Goal: Book appointment/travel/reservation

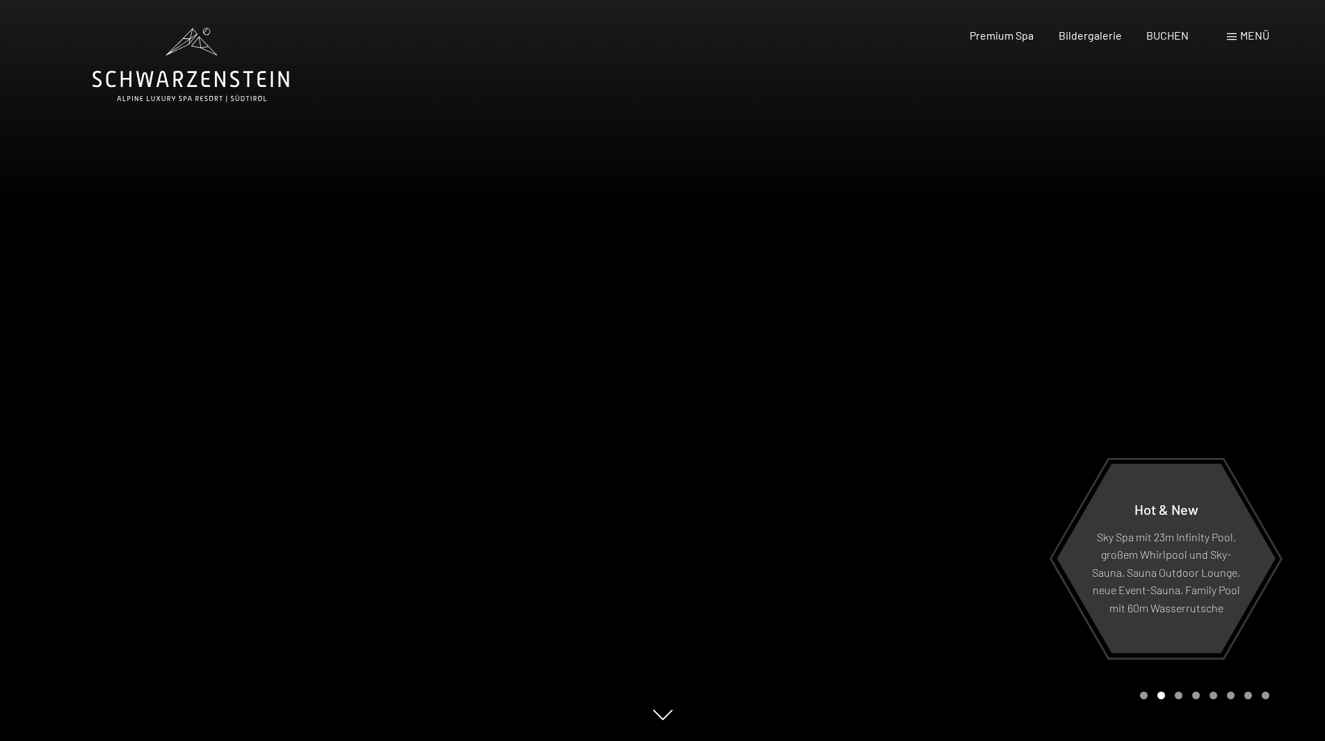
click at [1236, 34] on span at bounding box center [1232, 36] width 10 height 7
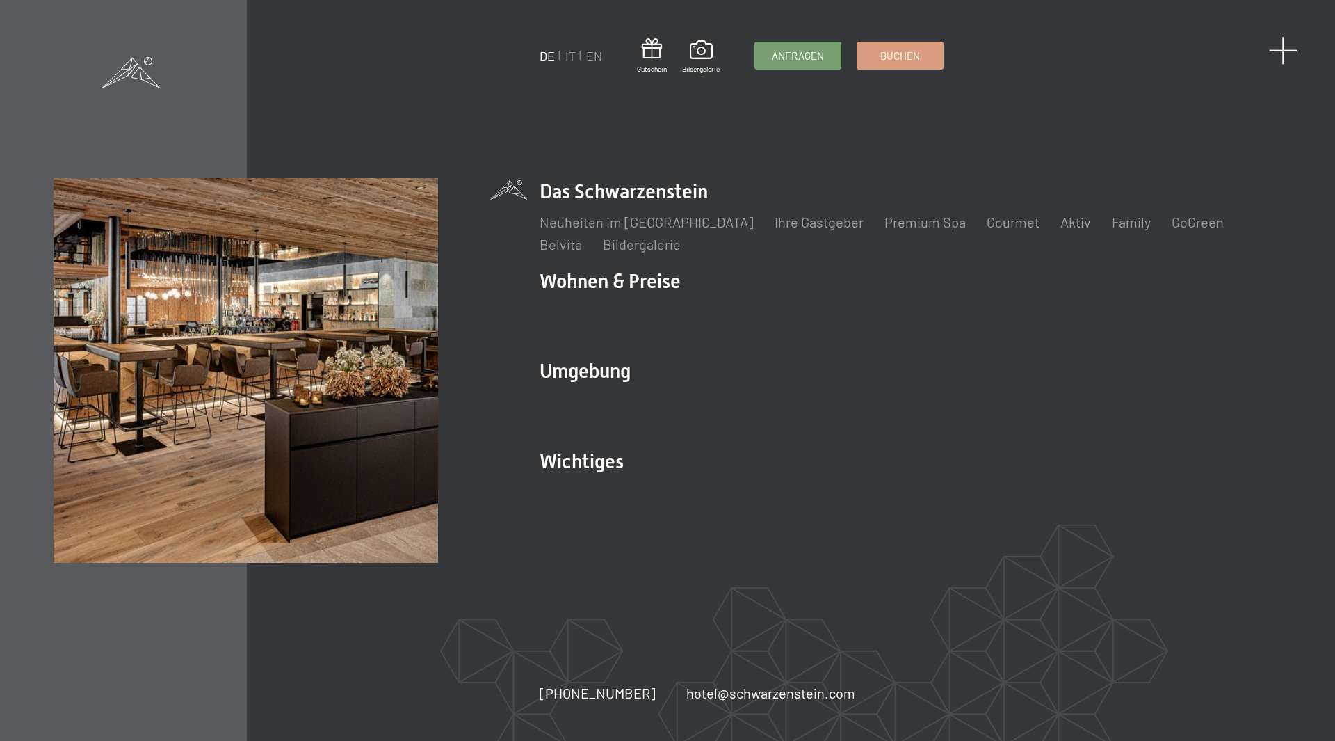
click at [1273, 49] on span at bounding box center [1283, 50] width 29 height 29
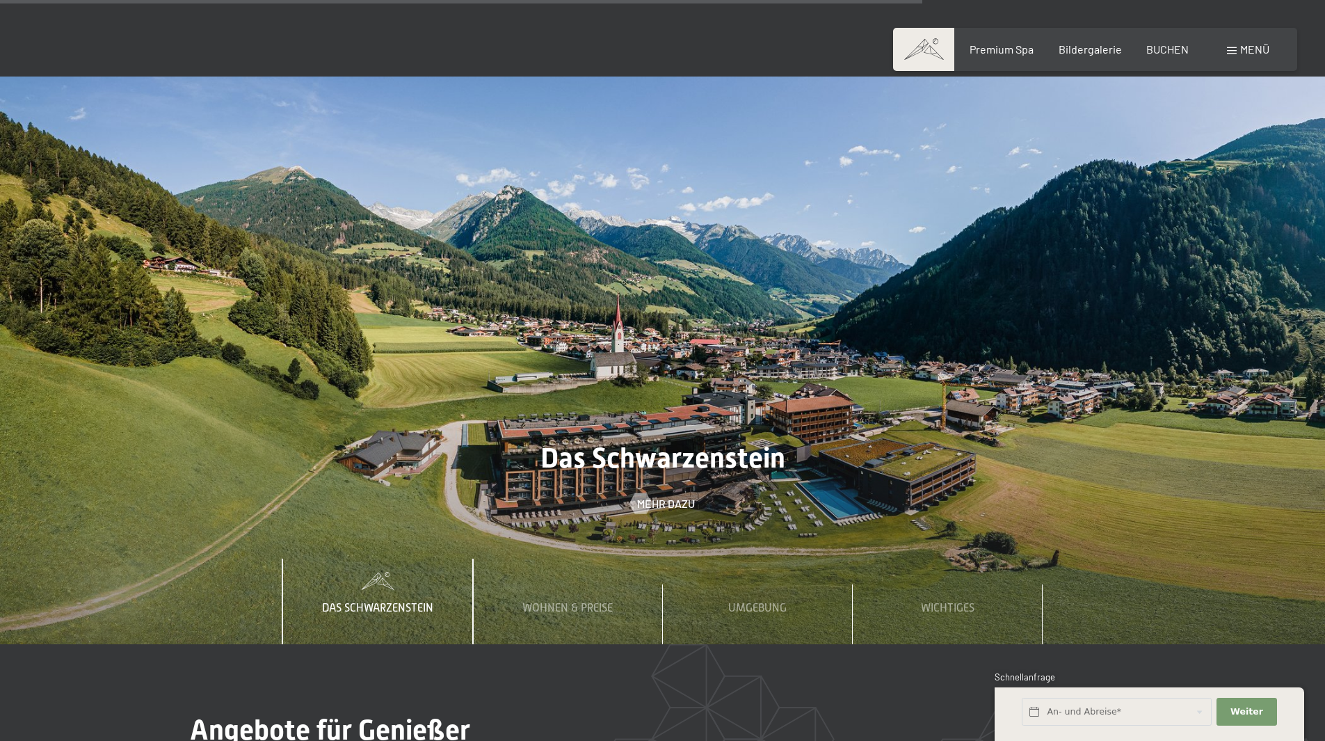
scroll to position [4938, 0]
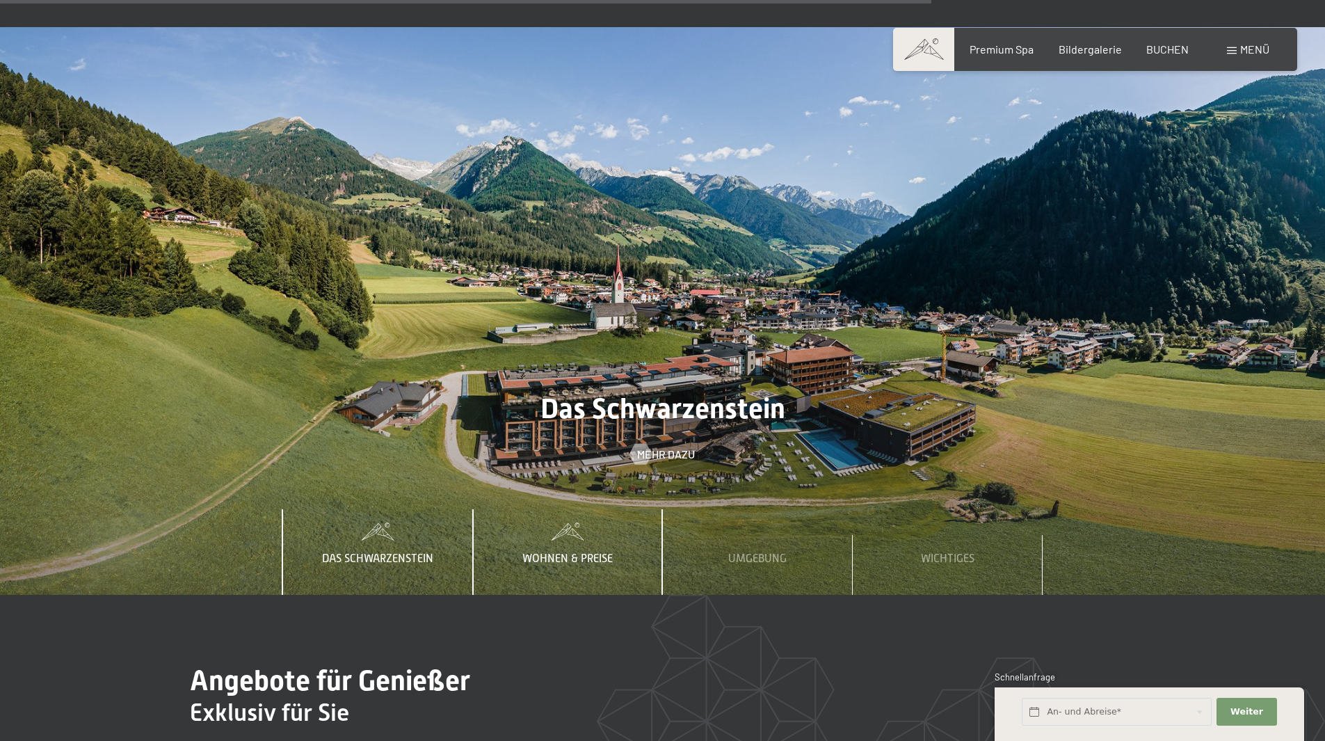
click at [613, 509] on div "Wohnen & Preise" at bounding box center [567, 551] width 111 height 85
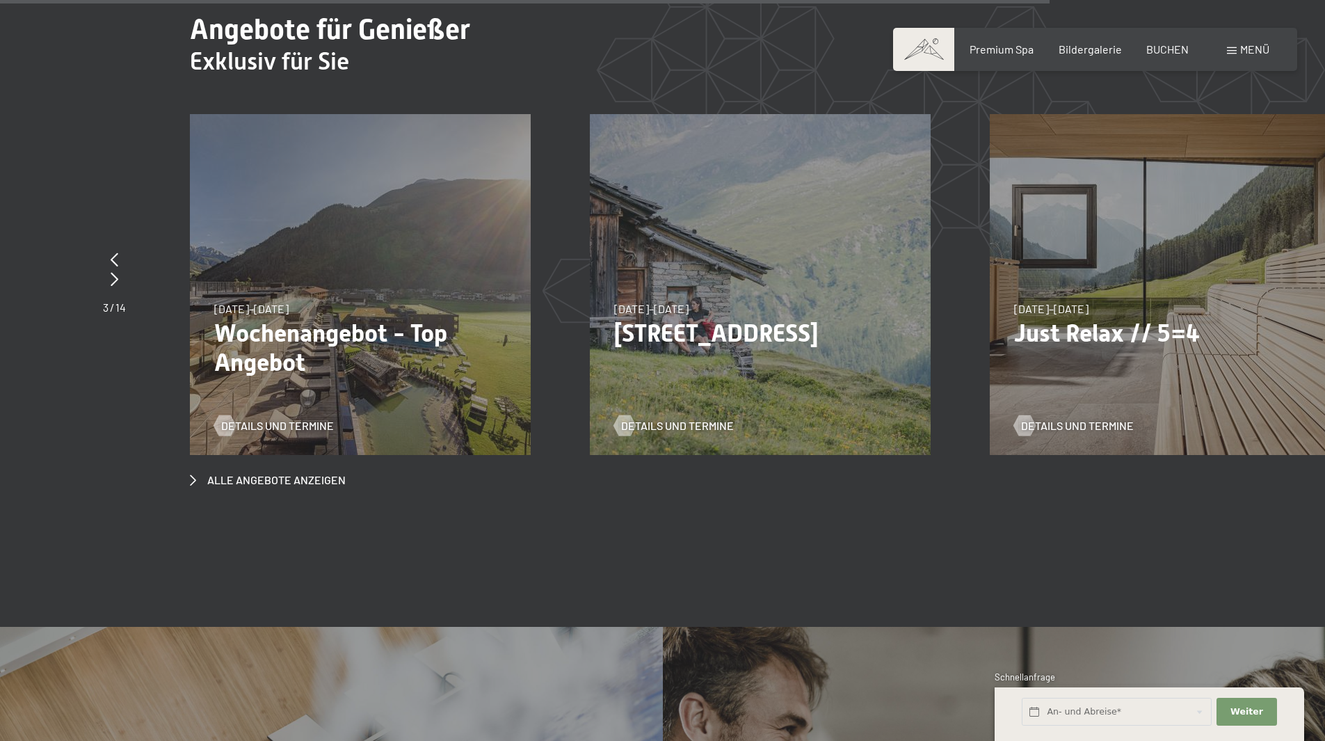
scroll to position [5564, 0]
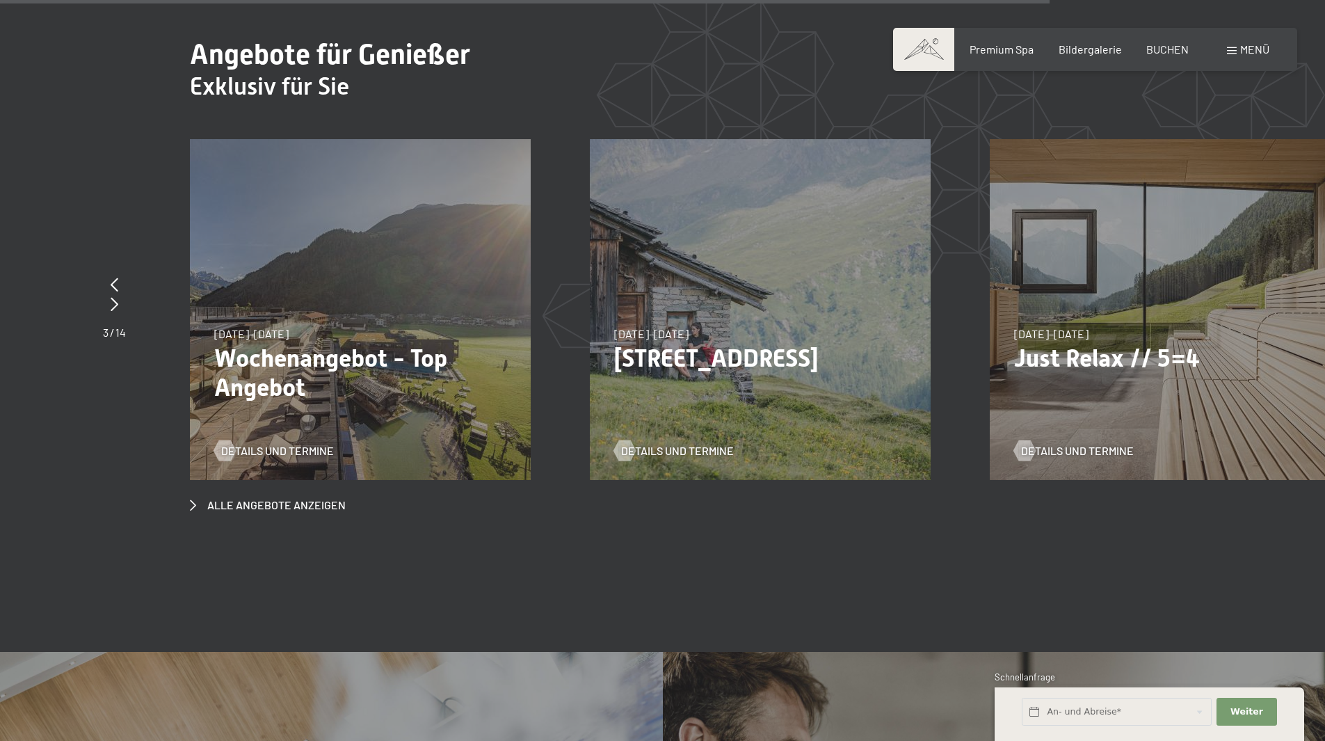
click at [1191, 319] on div "07.09.–03.10.2025 21.12.–26.12.2025 11.01.–23.01.2026 08.03.–27.03.2026 08.11.–…" at bounding box center [1160, 309] width 341 height 341
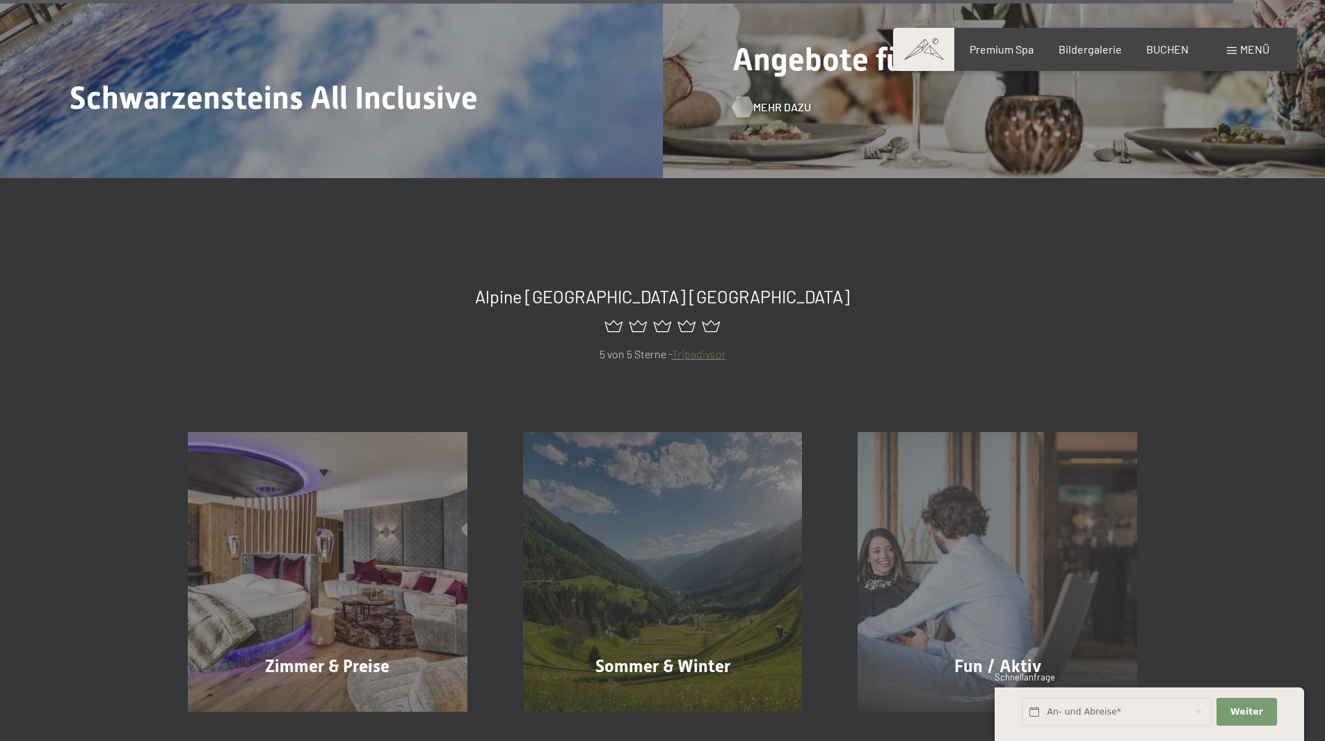
scroll to position [6537, 0]
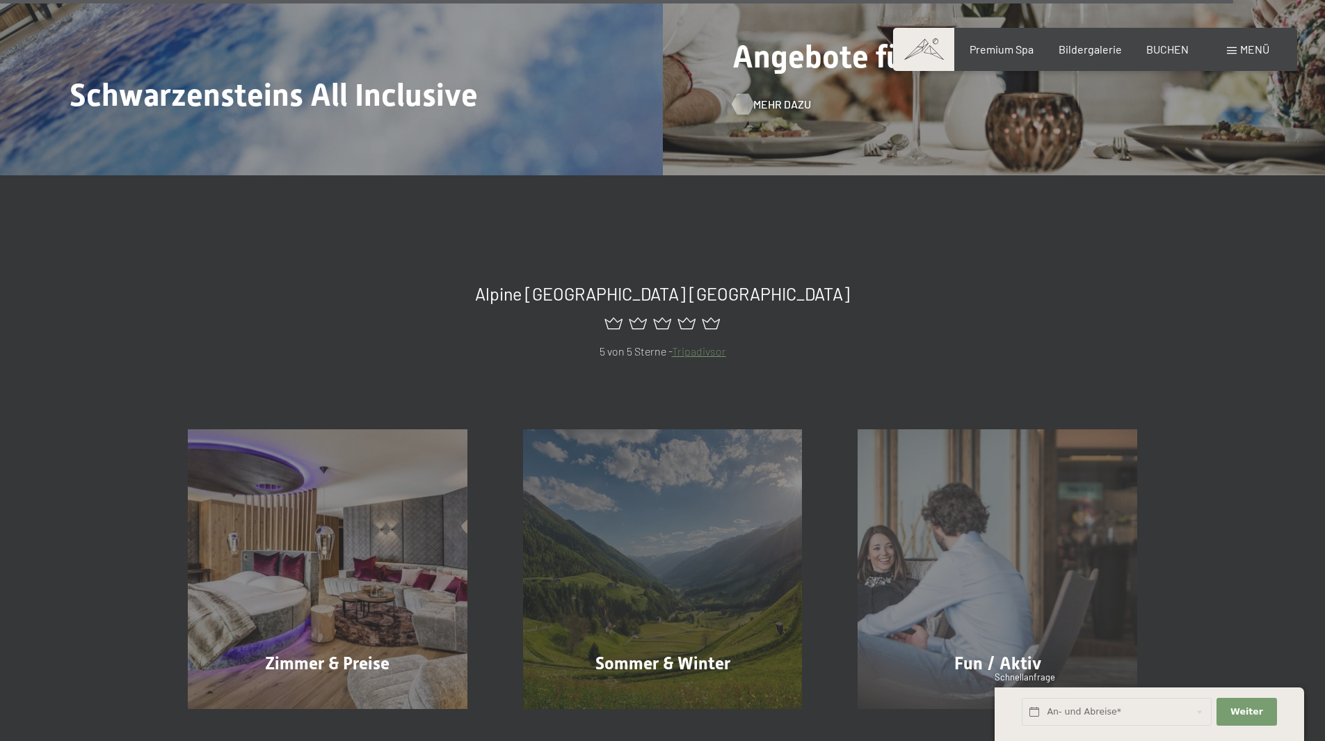
click at [773, 459] on div "Sommer & Winter Mehr erfahren" at bounding box center [662, 569] width 335 height 280
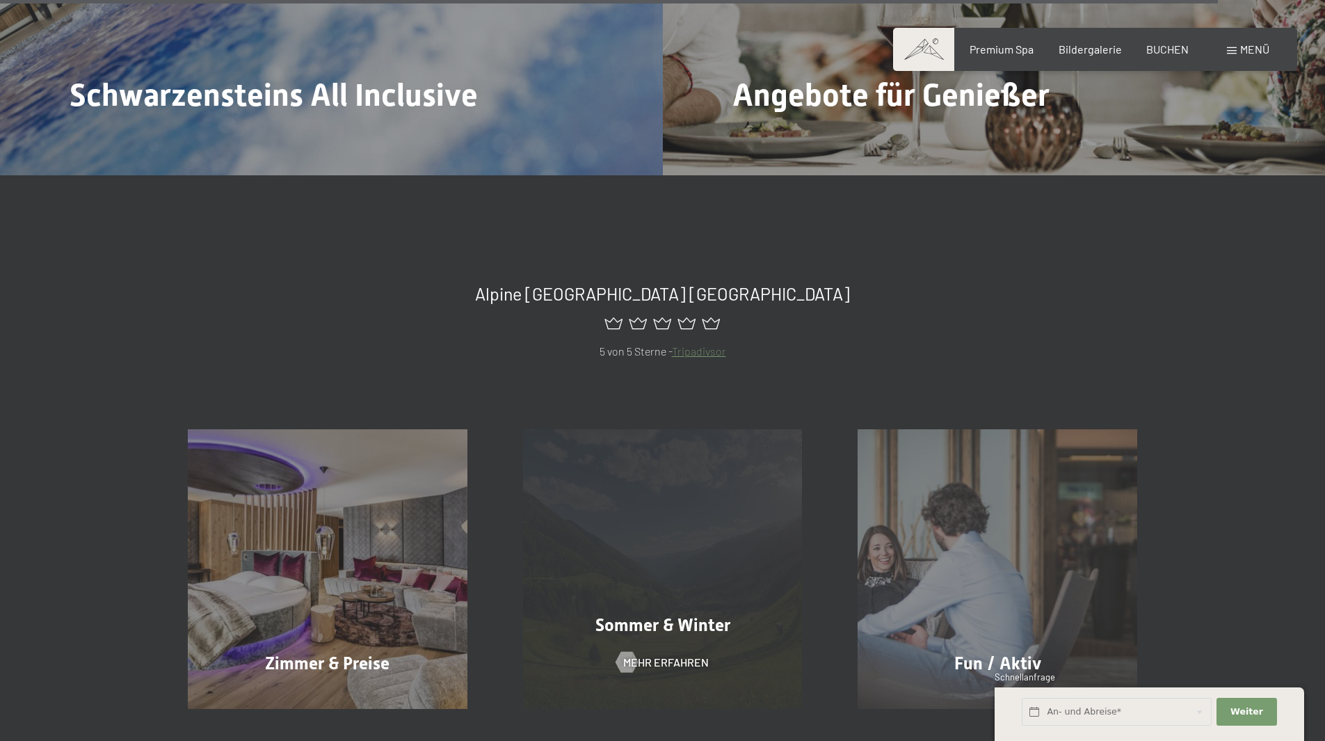
scroll to position [6510, 0]
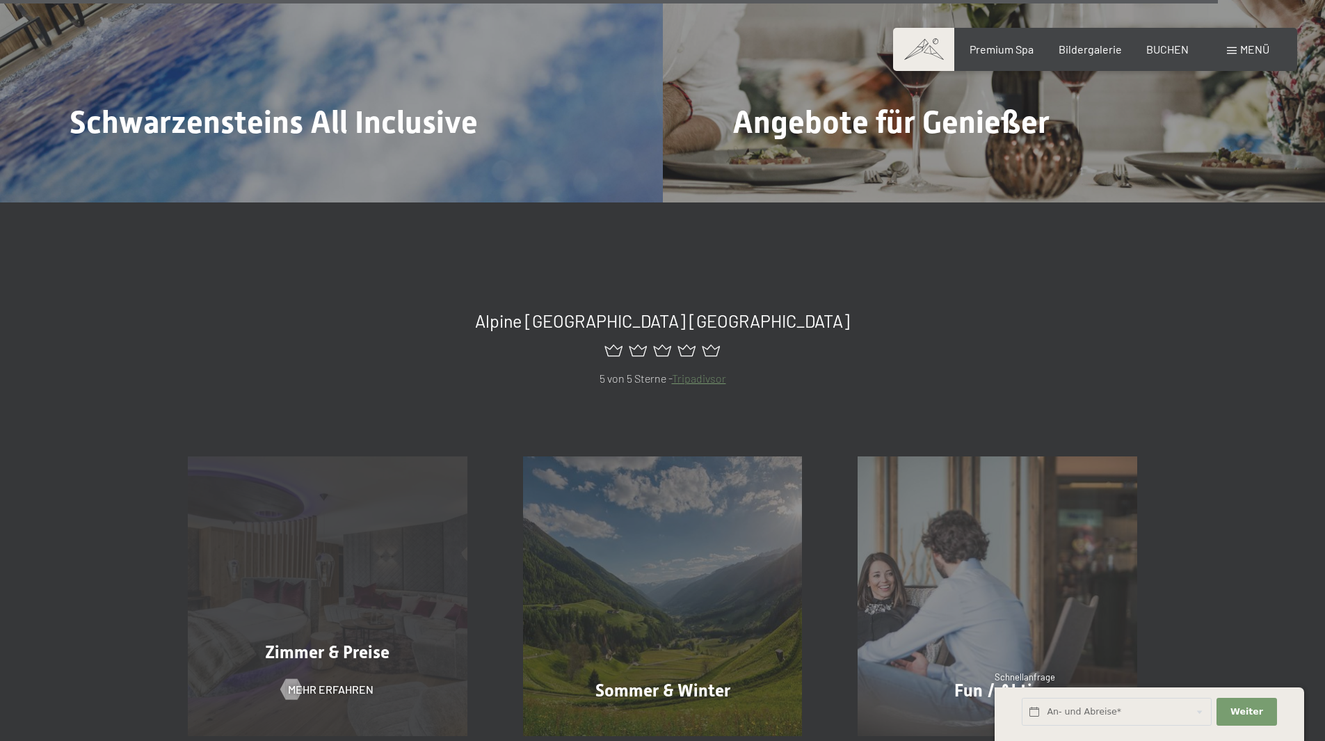
click at [384, 469] on div "Zimmer & Preise Mehr erfahren" at bounding box center [327, 596] width 335 height 280
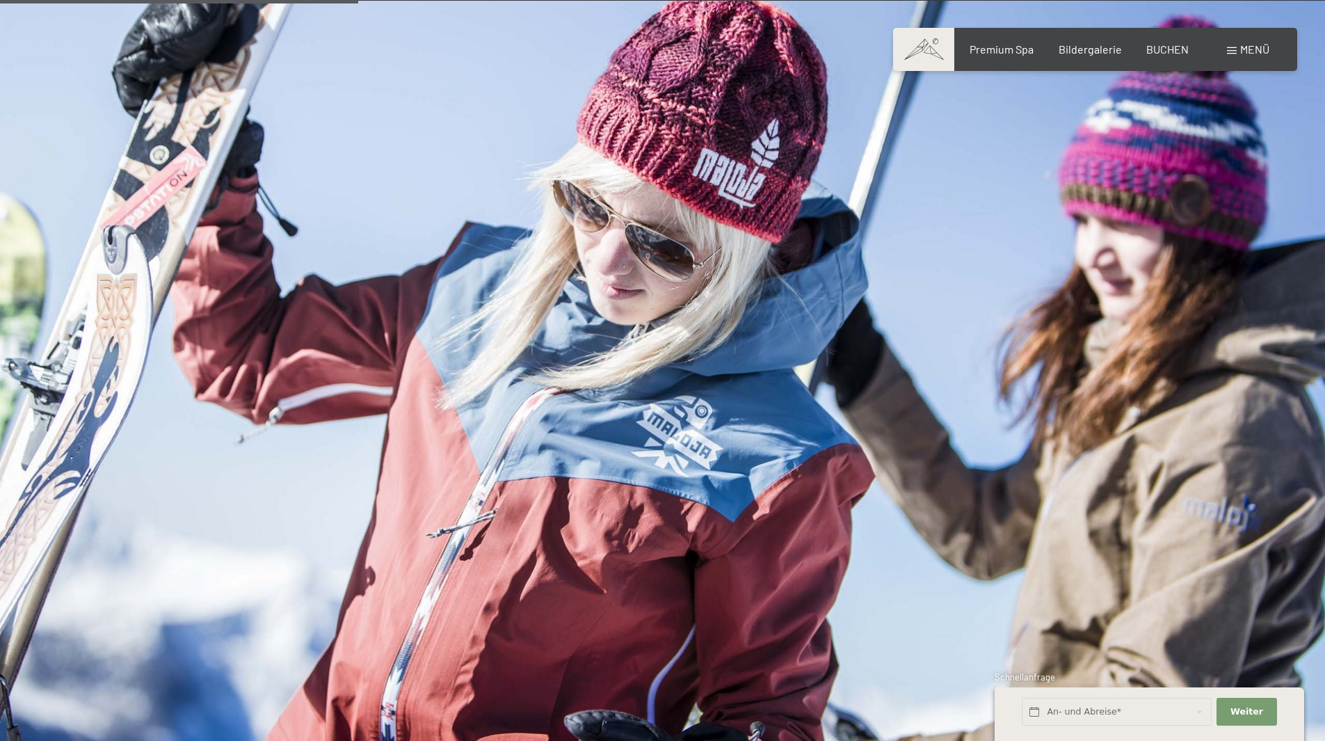
scroll to position [1391, 0]
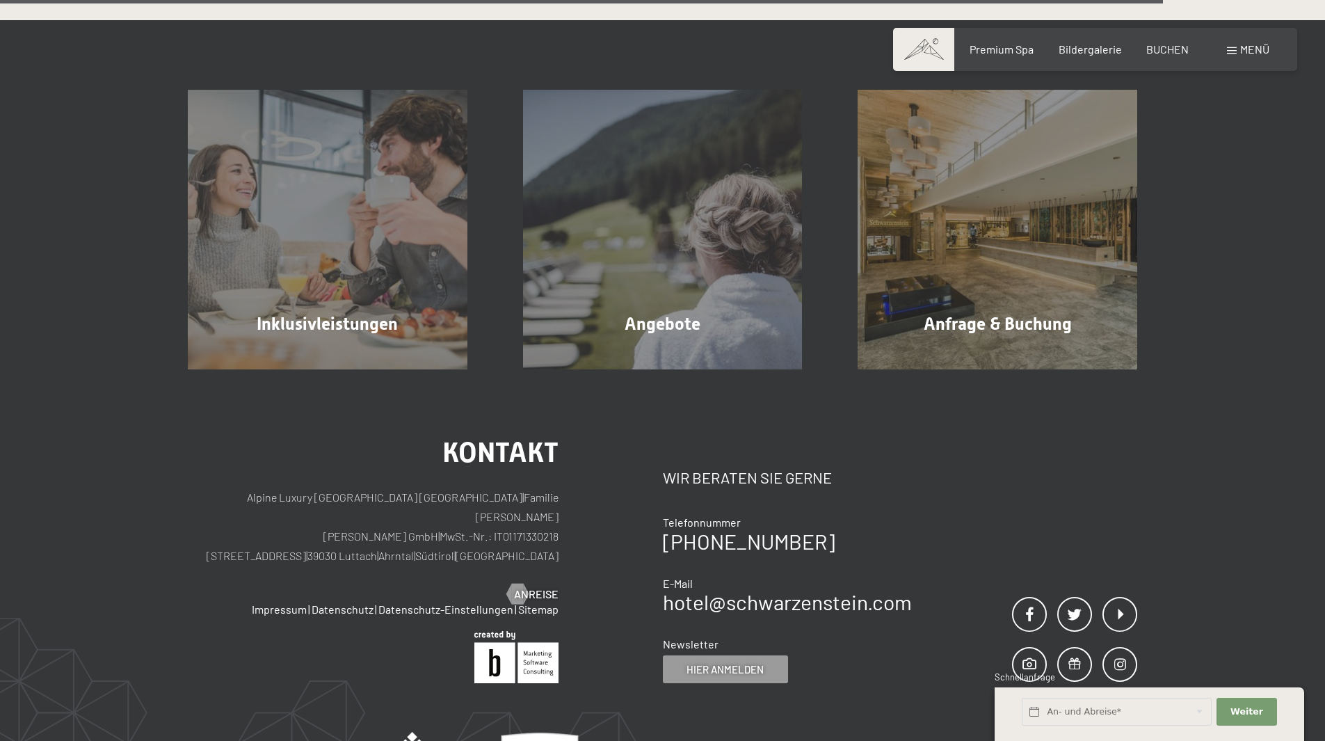
scroll to position [4173, 0]
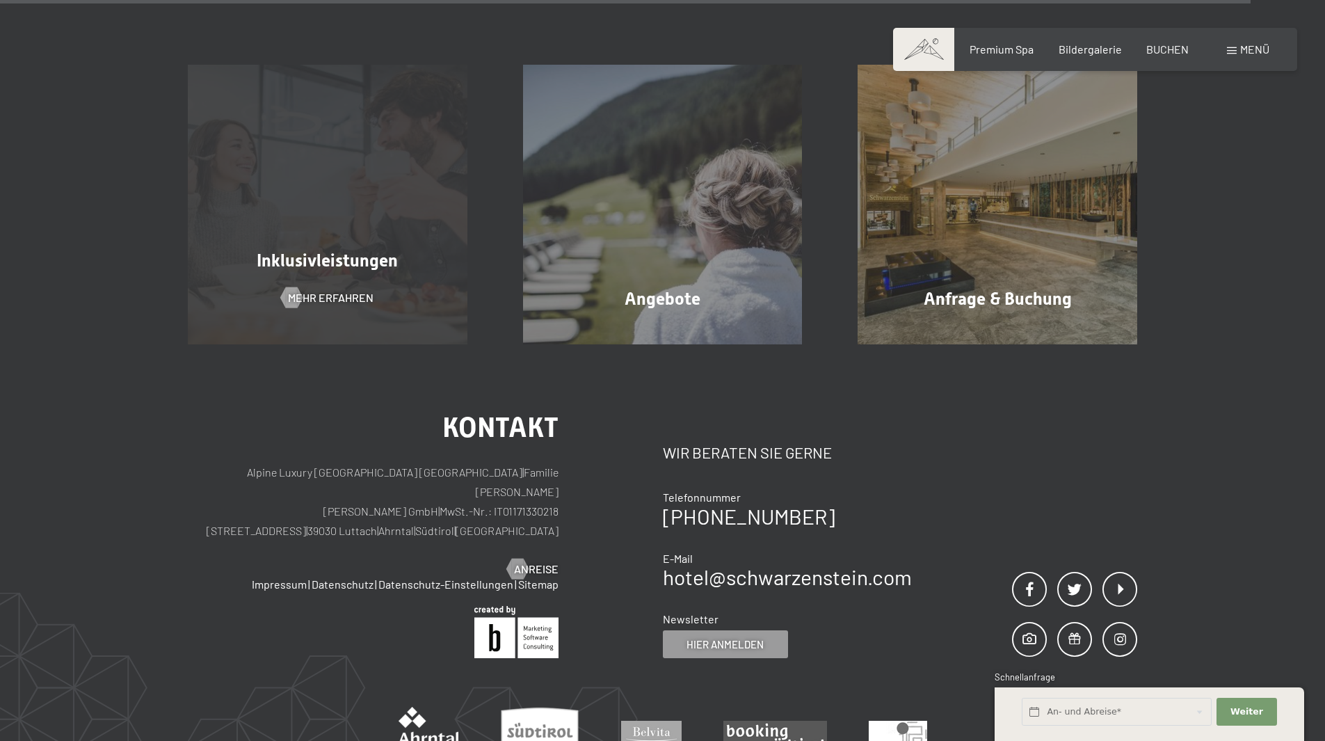
click at [312, 233] on div "Inklusivleistungen Mehr erfahren" at bounding box center [327, 205] width 335 height 280
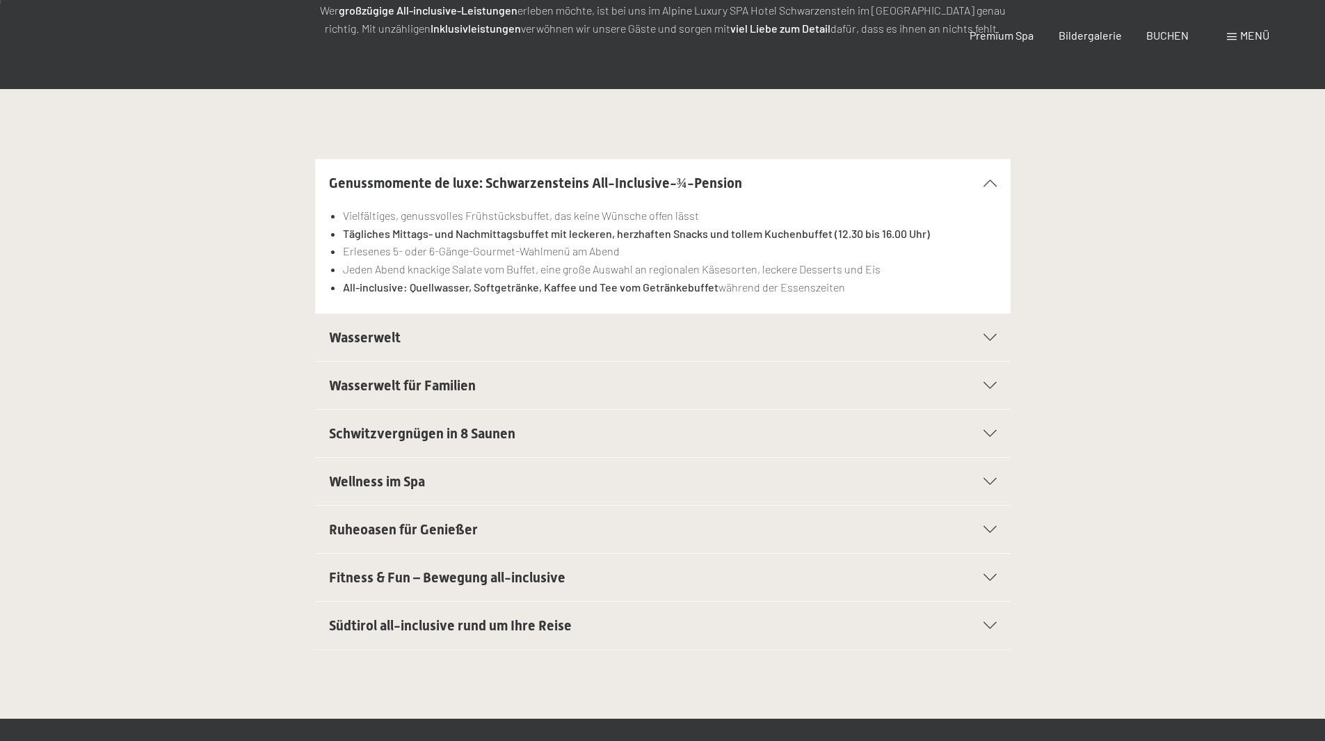
scroll to position [278, 0]
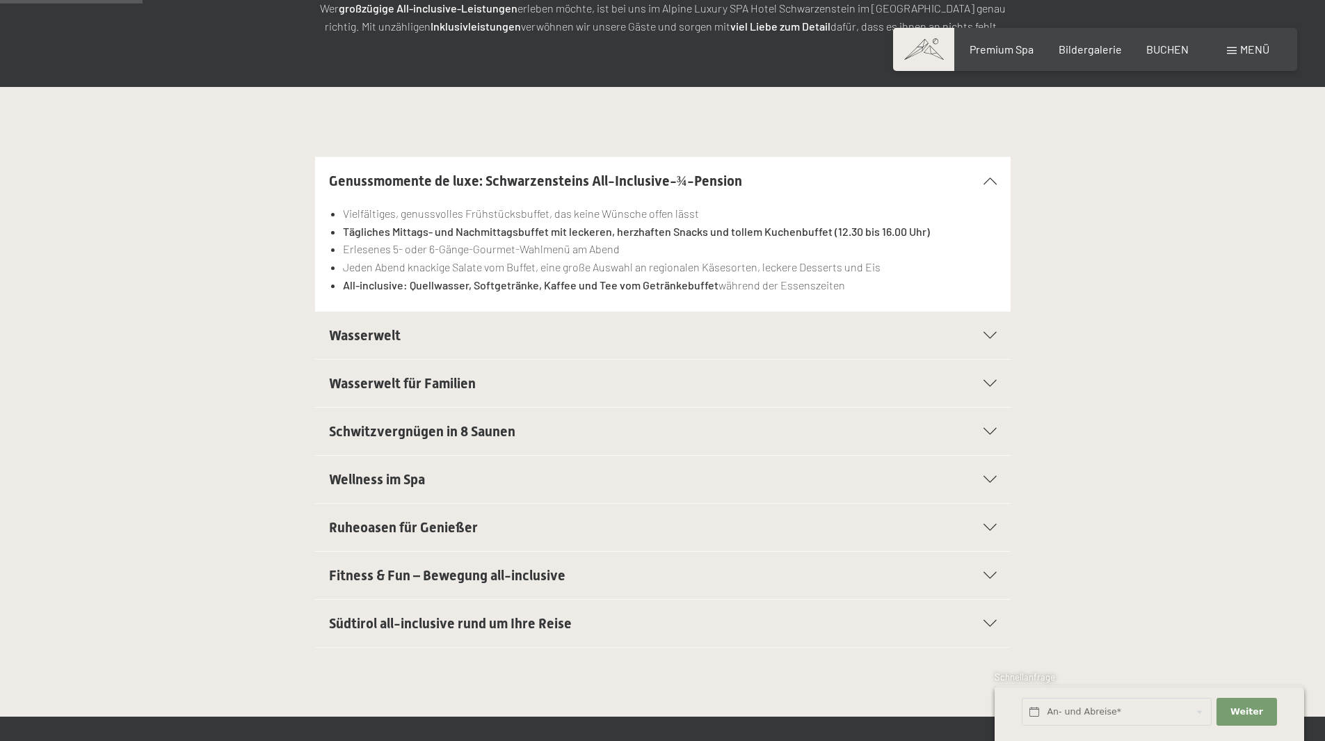
click at [627, 474] on h2 "Wellness im Spa" at bounding box center [629, 478] width 601 height 19
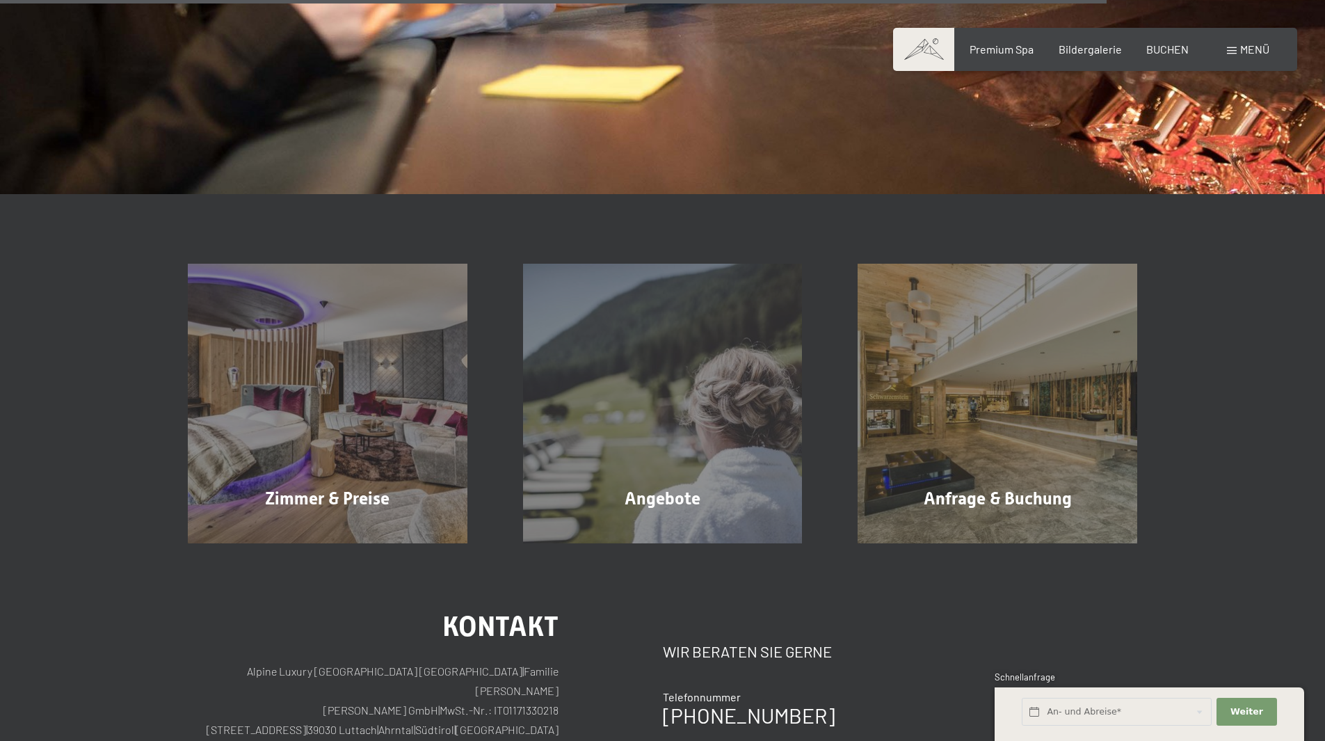
scroll to position [2225, 0]
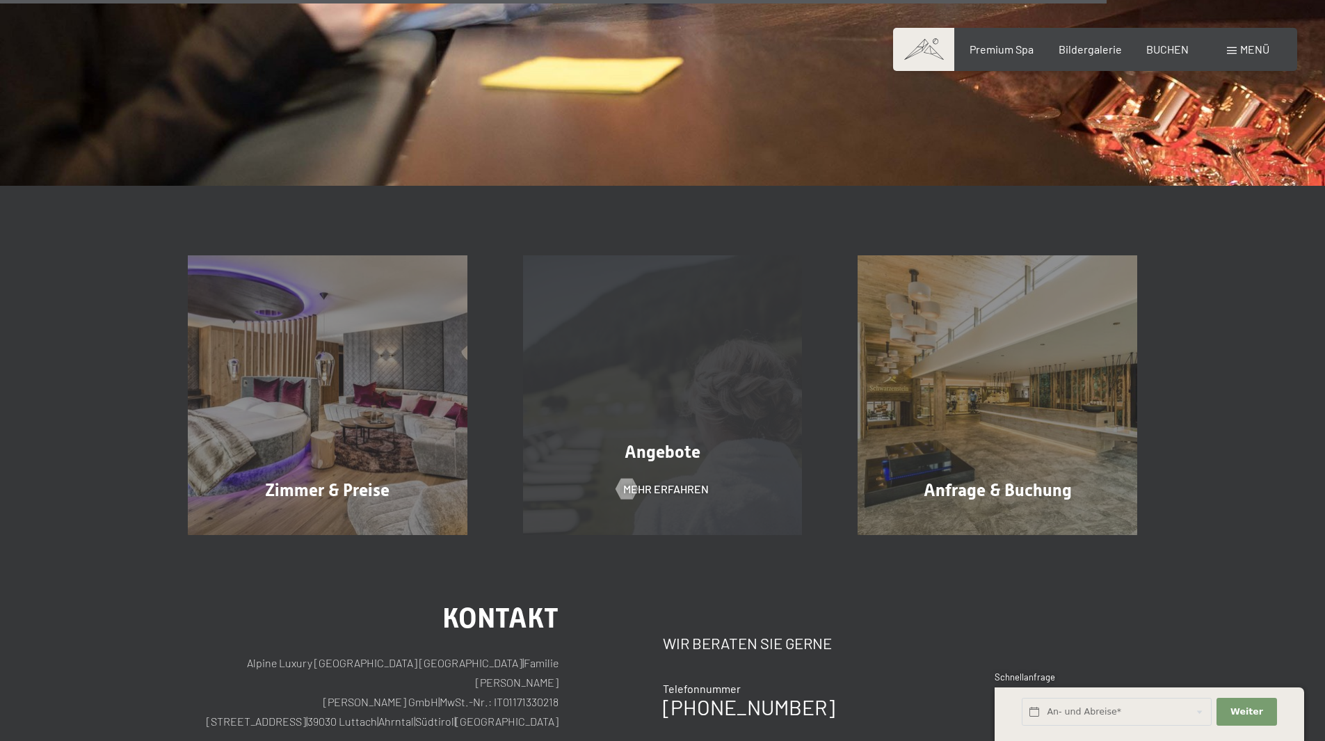
click at [691, 355] on div "Angebote Mehr erfahren" at bounding box center [662, 395] width 335 height 280
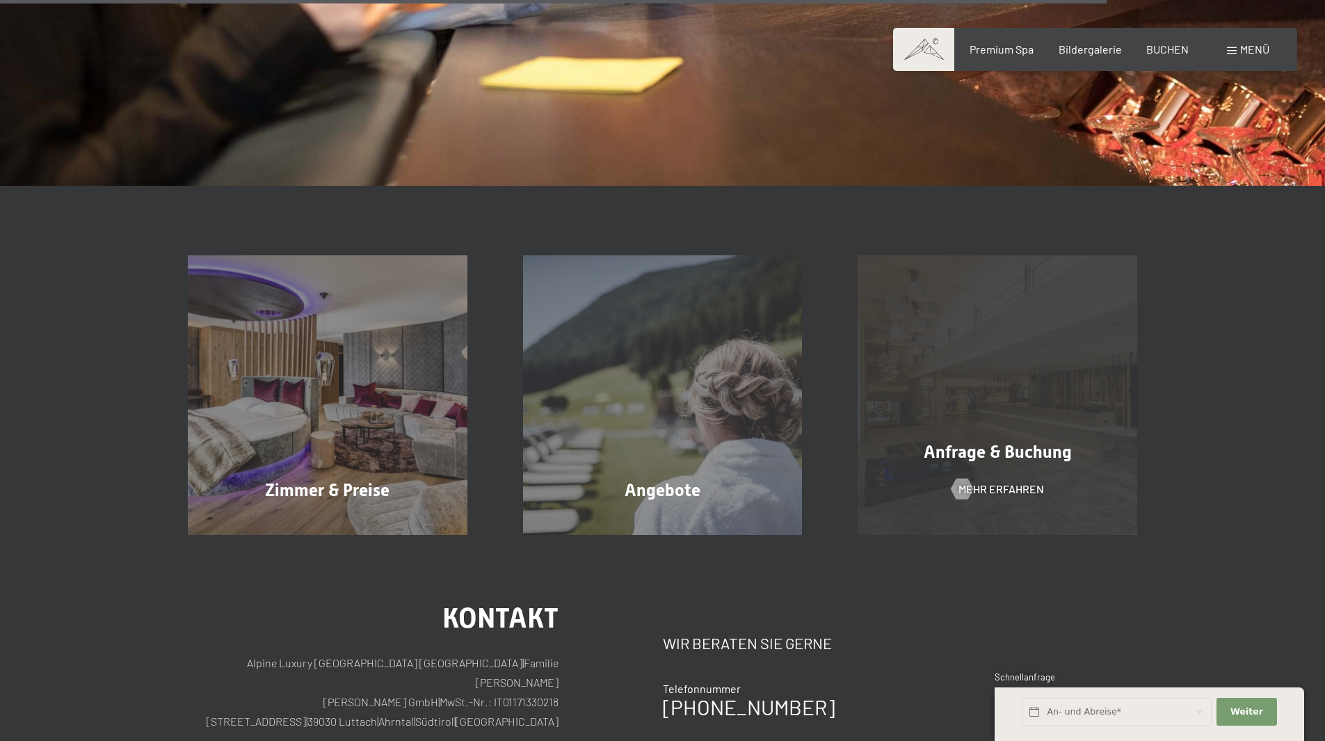
click at [960, 429] on div "Anfrage & Buchung Mehr erfahren" at bounding box center [997, 395] width 335 height 280
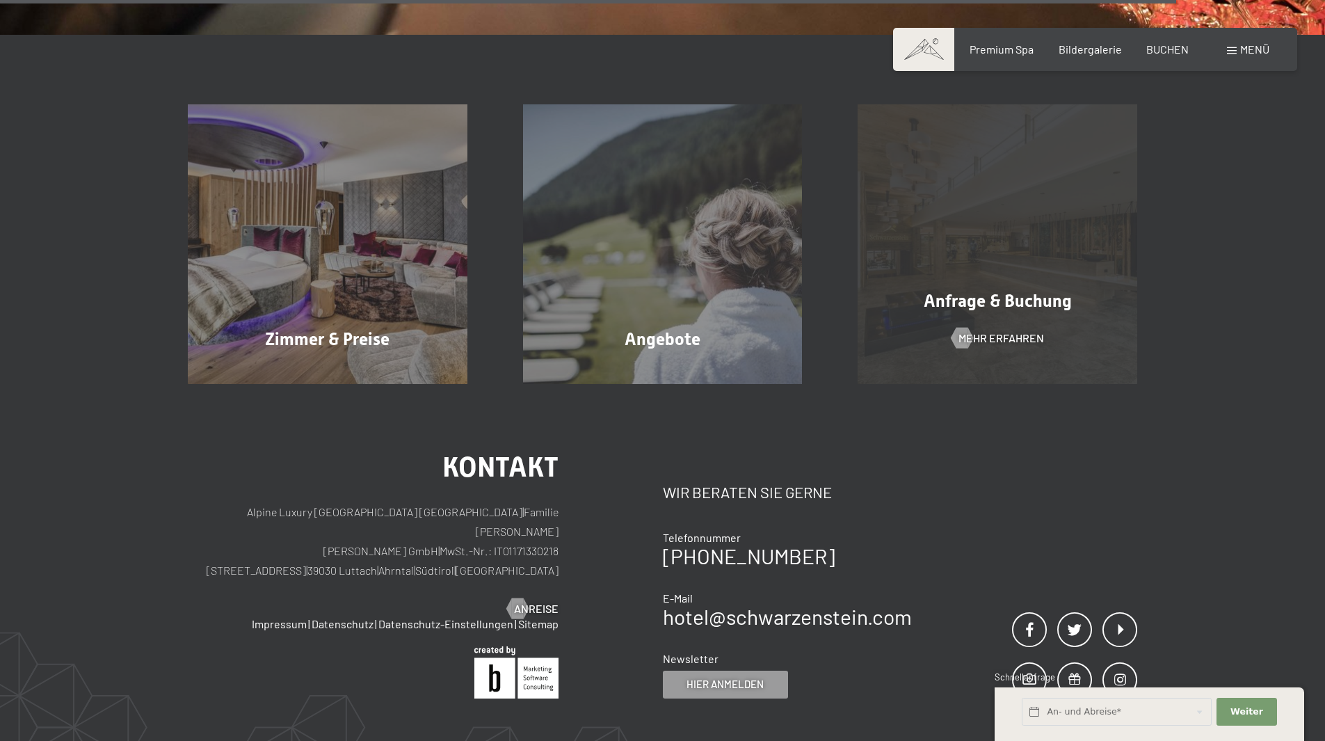
scroll to position [2365, 0]
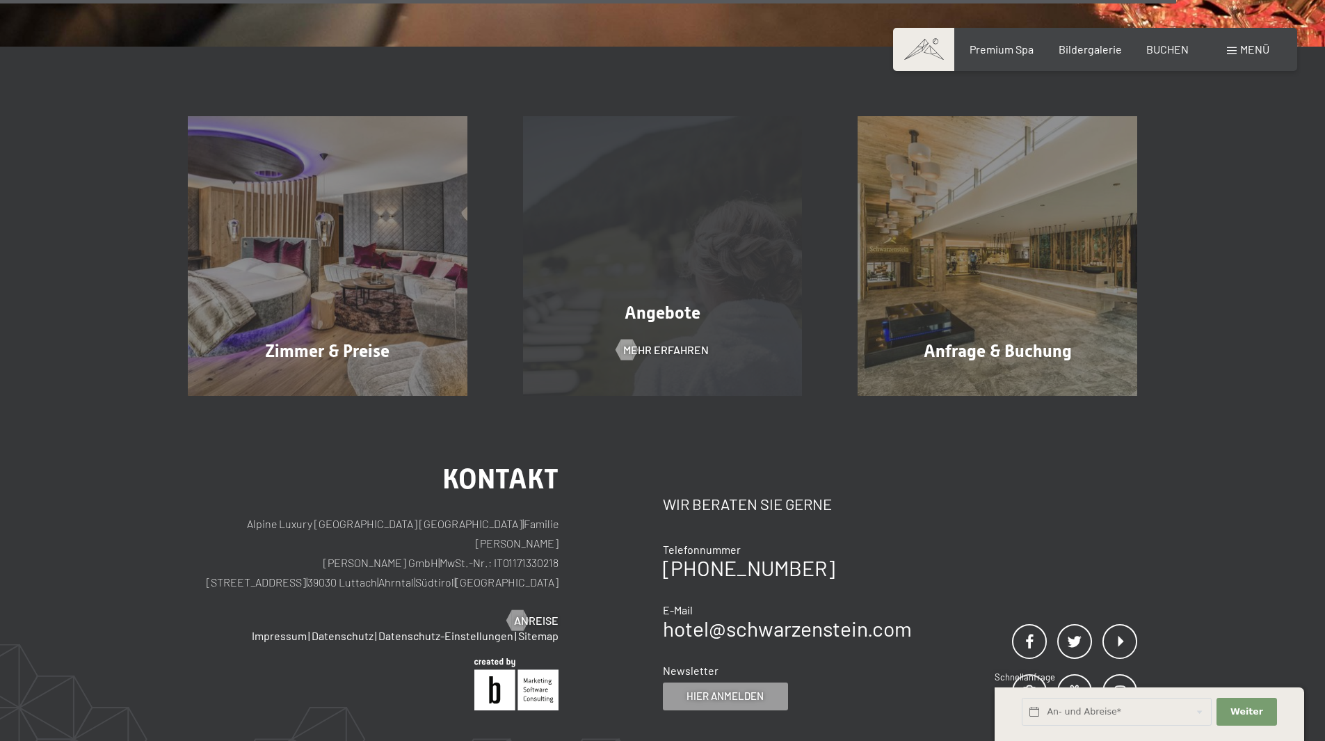
click at [631, 282] on div "Angebote Mehr erfahren" at bounding box center [662, 256] width 335 height 280
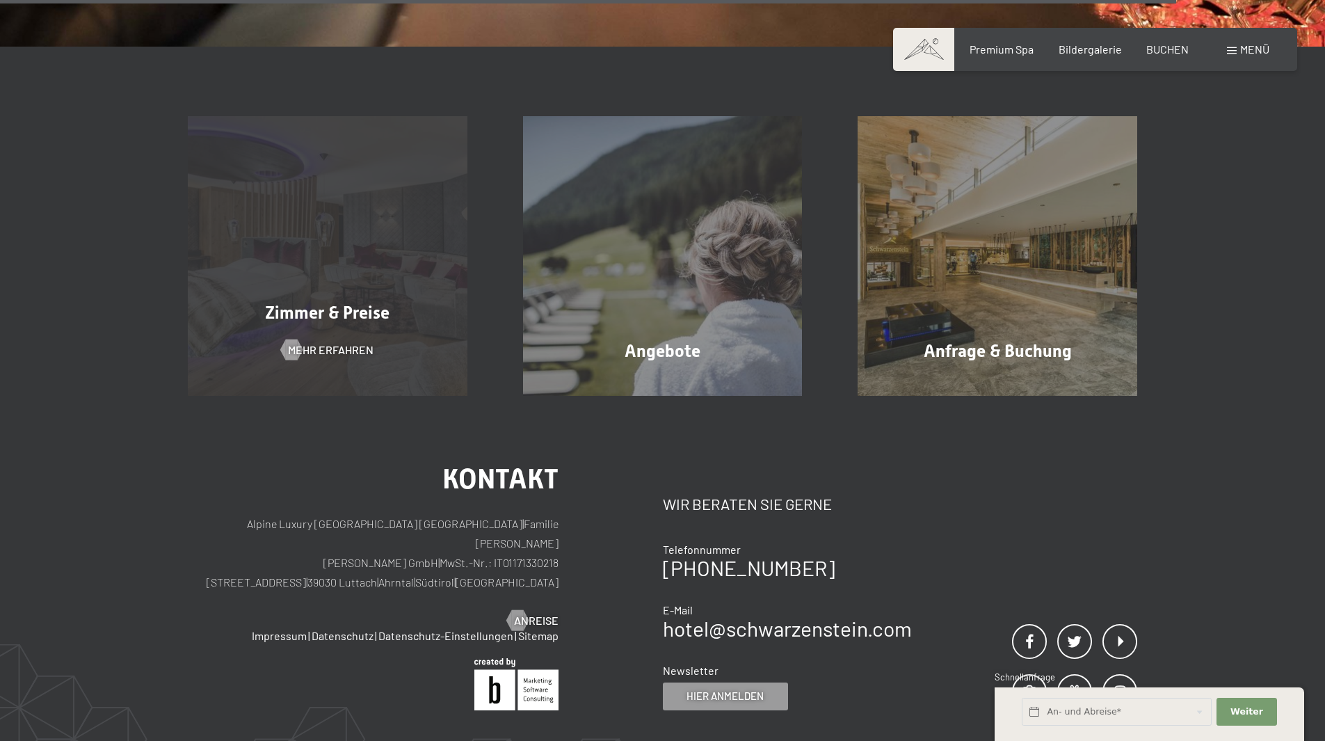
click at [408, 328] on div "Zimmer & Preise Mehr erfahren" at bounding box center [327, 256] width 335 height 280
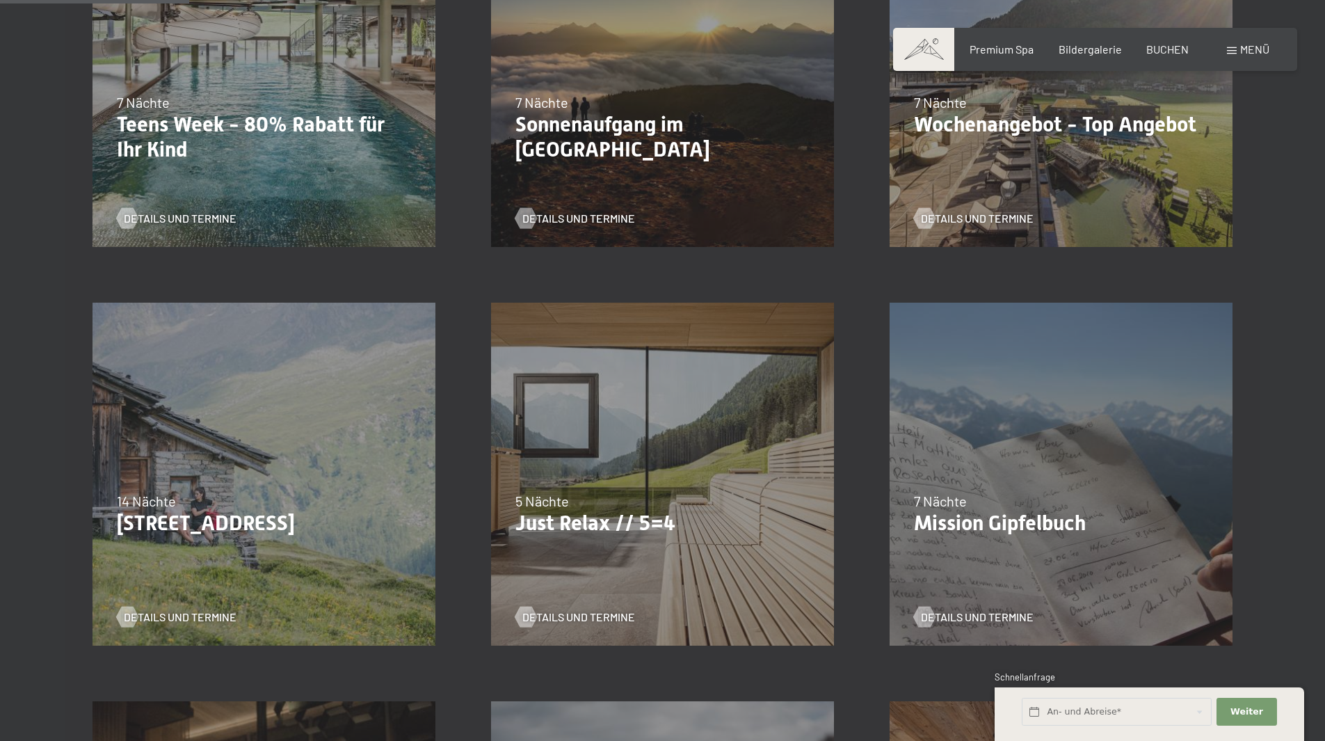
scroll to position [556, 0]
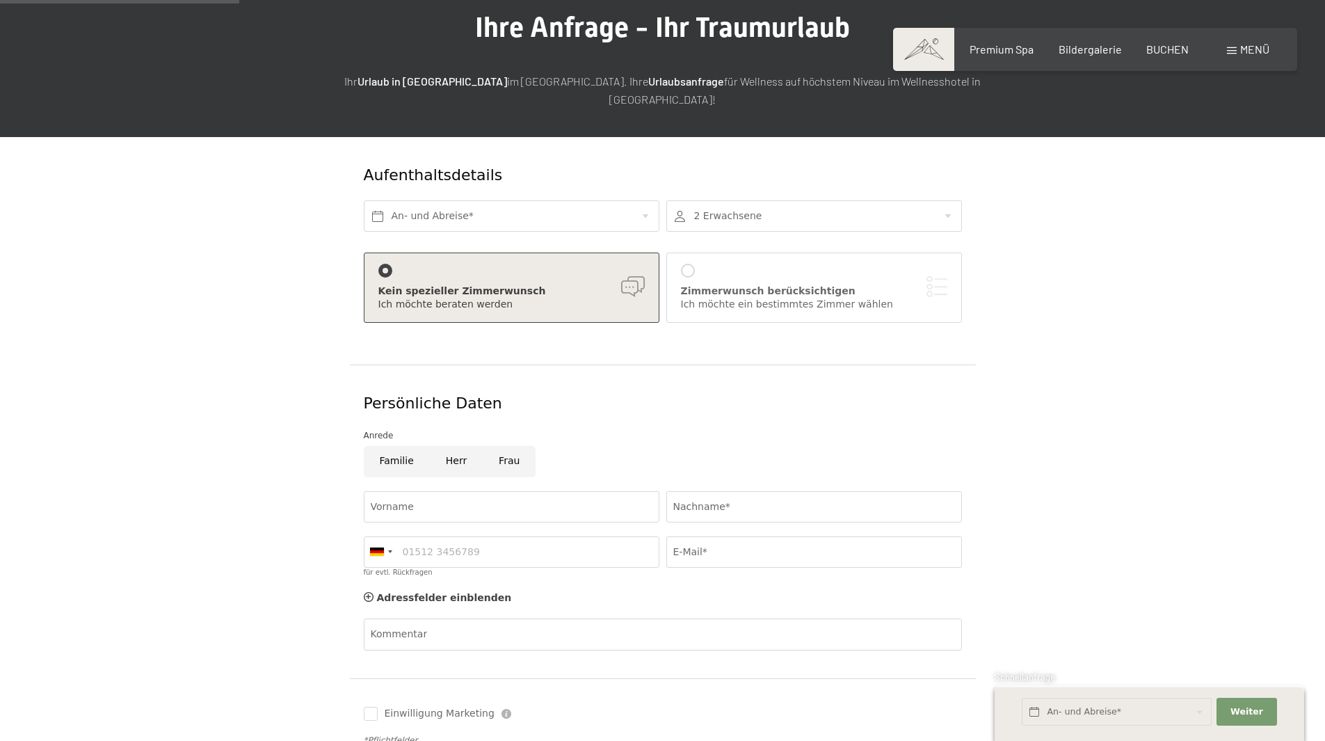
scroll to position [209, 0]
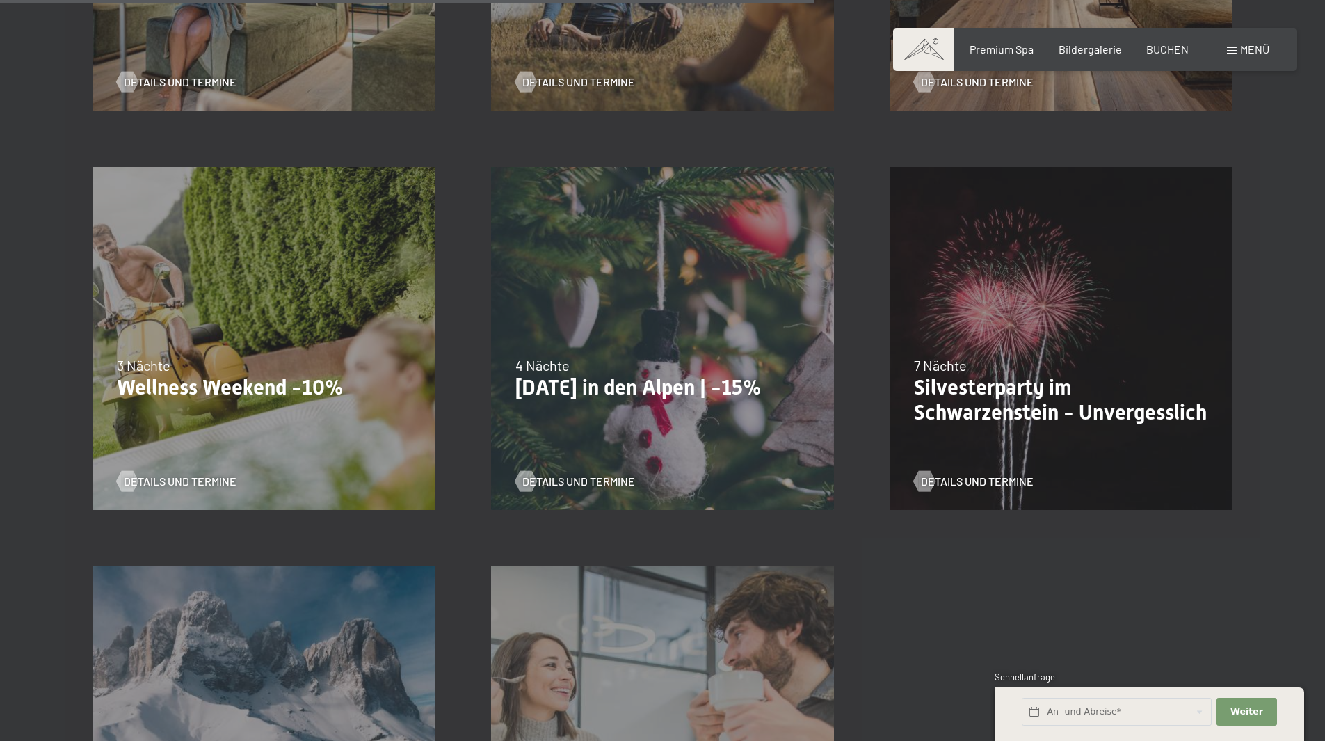
scroll to position [1669, 0]
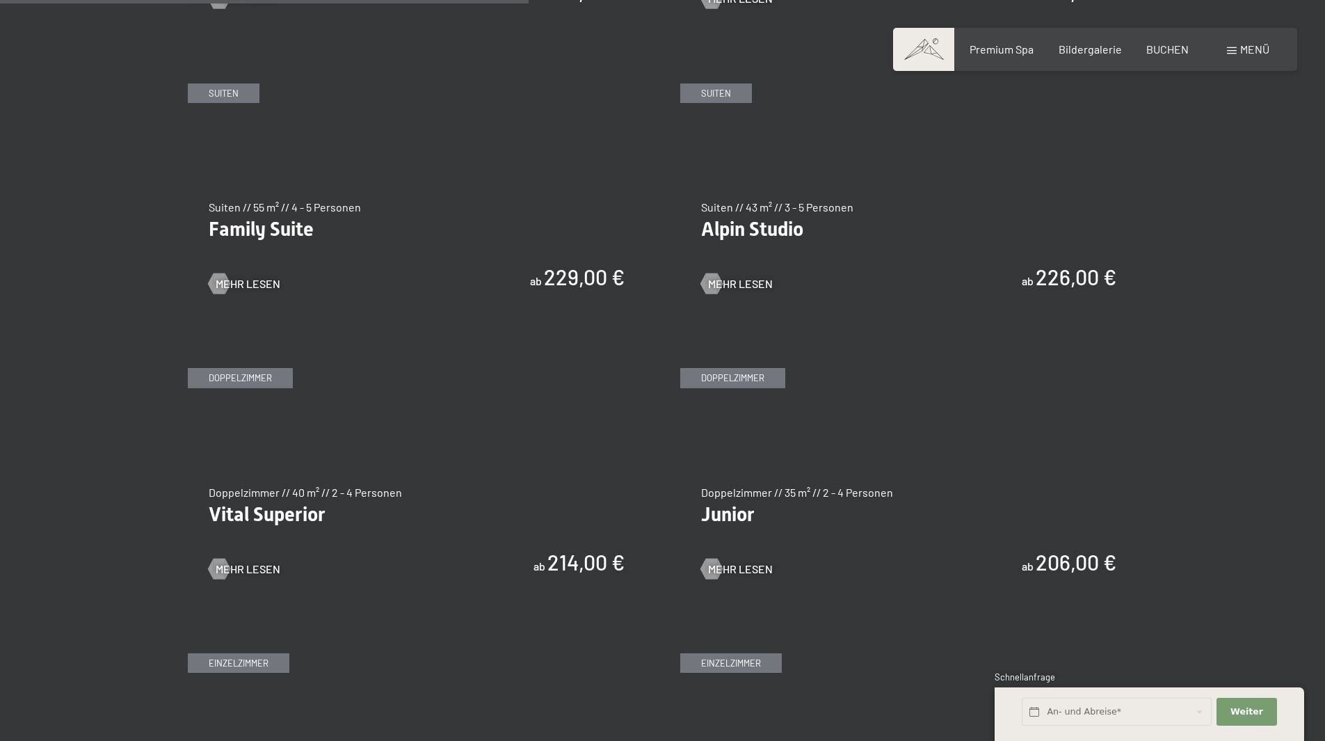
scroll to position [1739, 0]
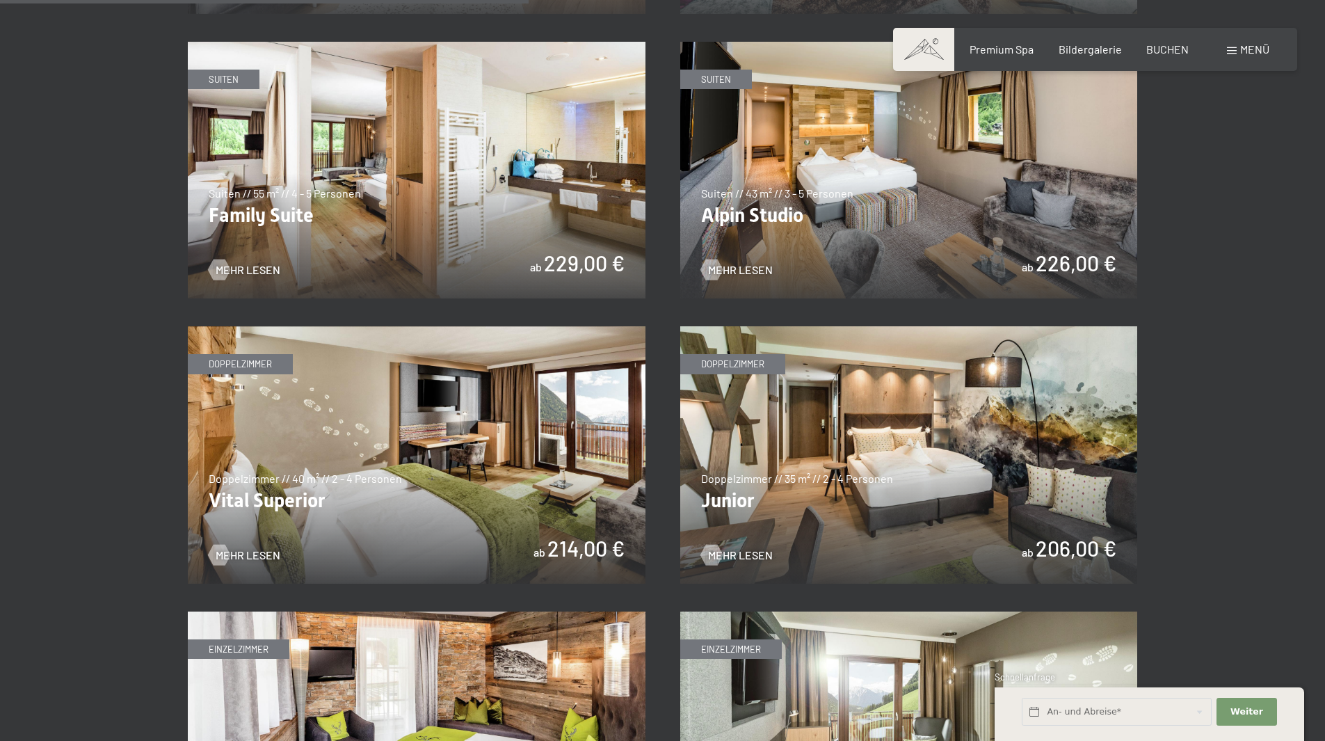
click at [880, 476] on img at bounding box center [909, 454] width 458 height 257
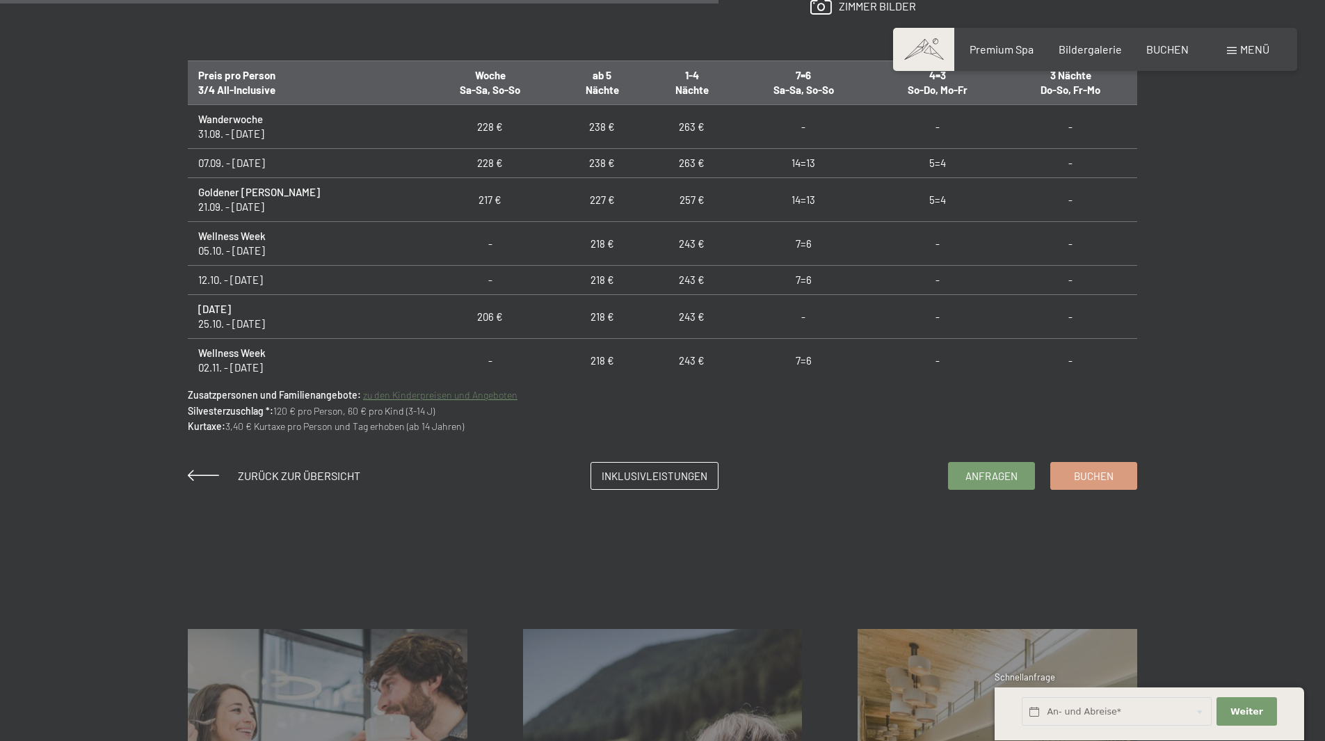
scroll to position [974, 0]
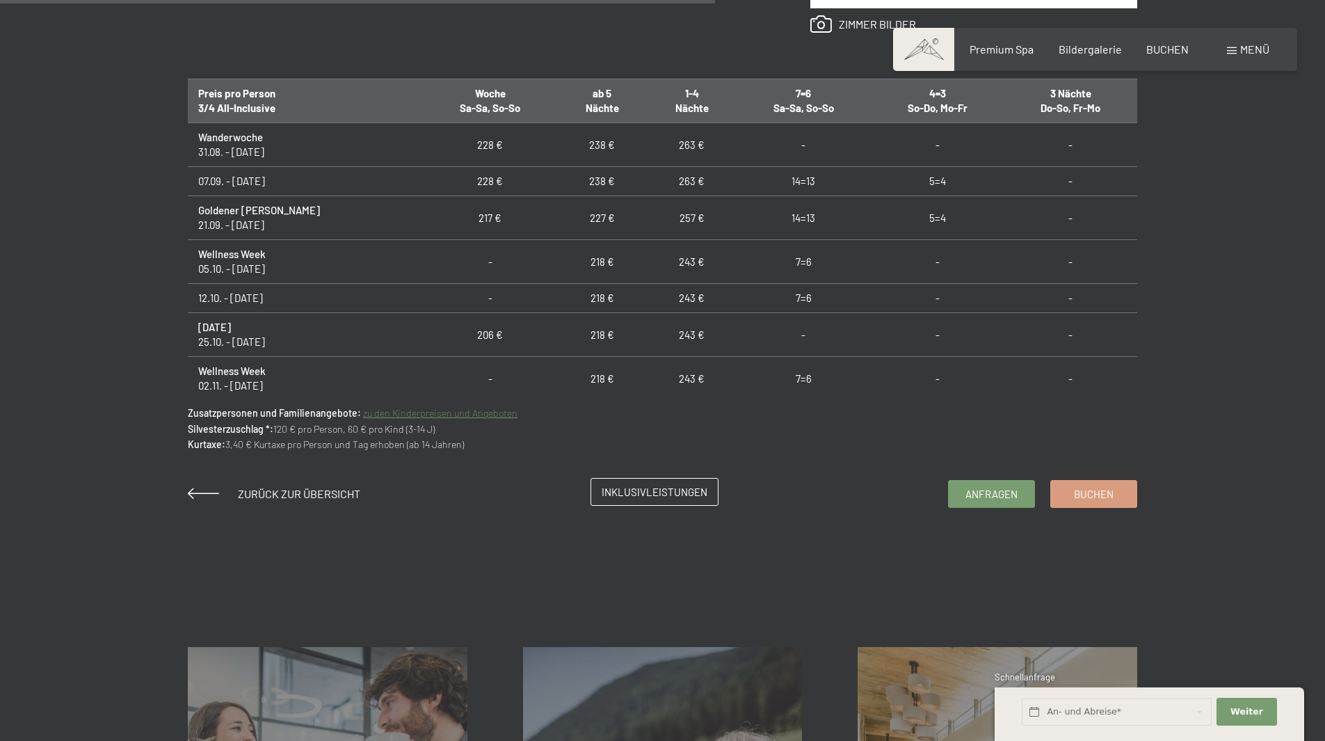
click at [669, 494] on span "Inklusivleistungen" at bounding box center [655, 492] width 106 height 15
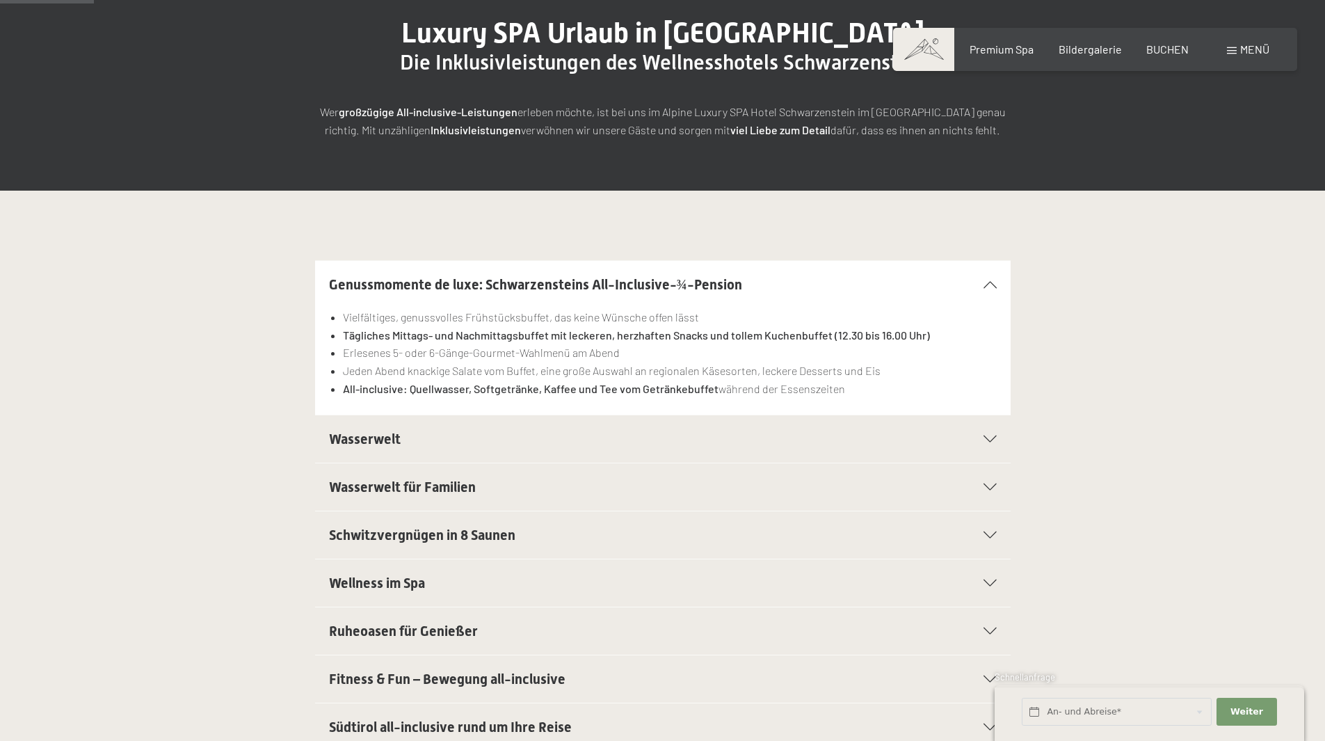
scroll to position [209, 0]
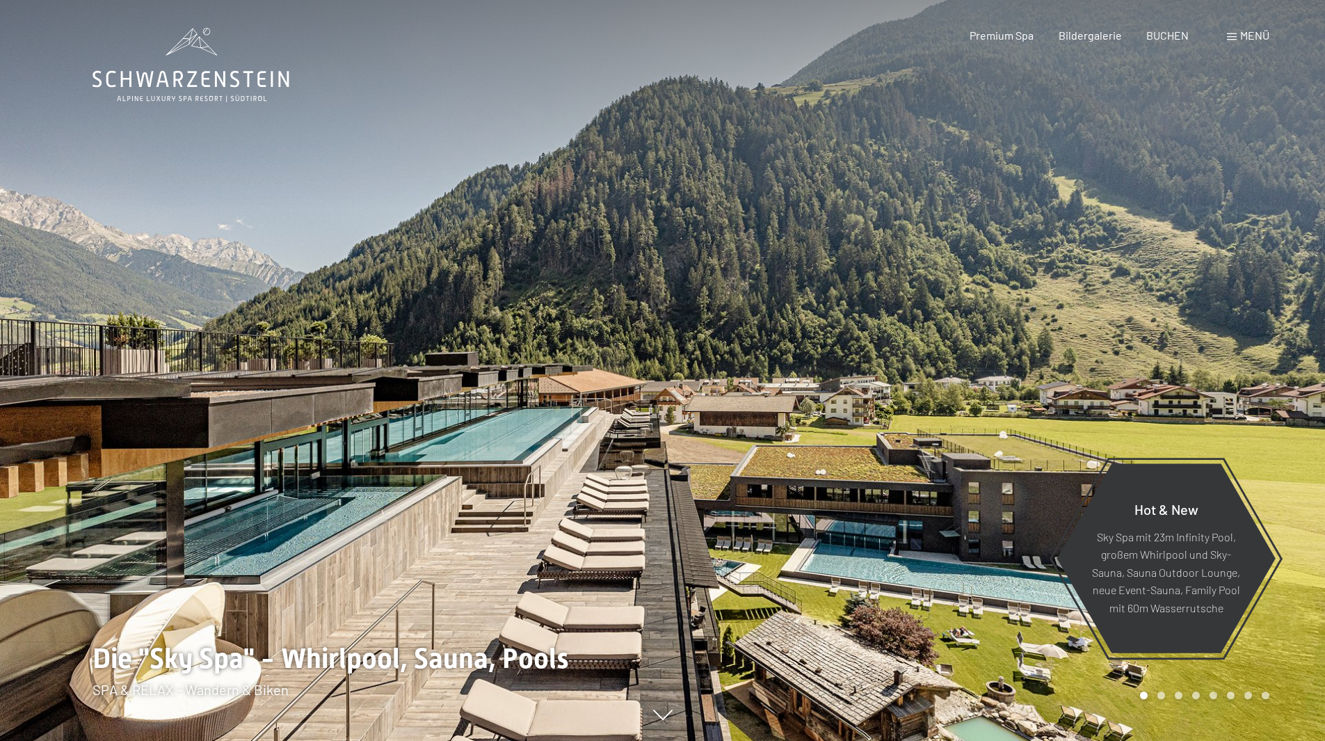
click at [1230, 31] on div "Menü" at bounding box center [1248, 35] width 42 height 15
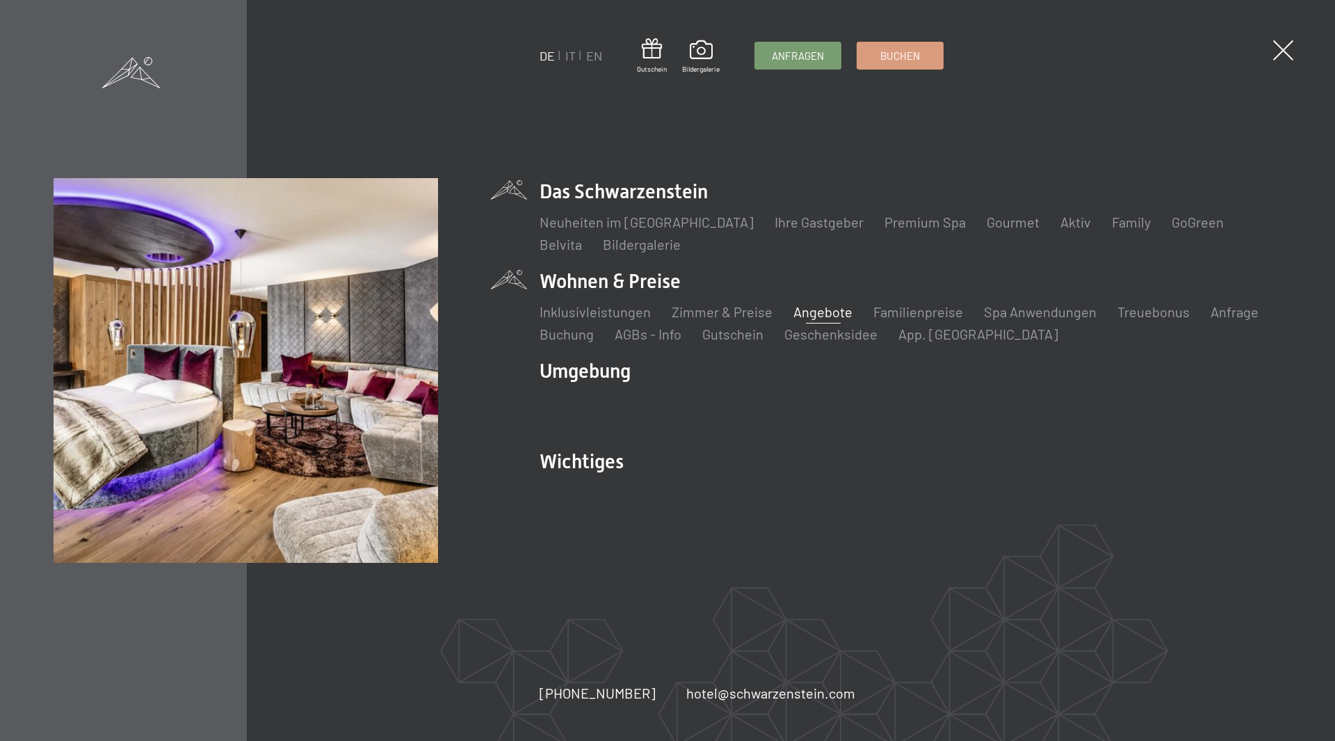
click at [801, 312] on link "Angebote" at bounding box center [823, 311] width 59 height 17
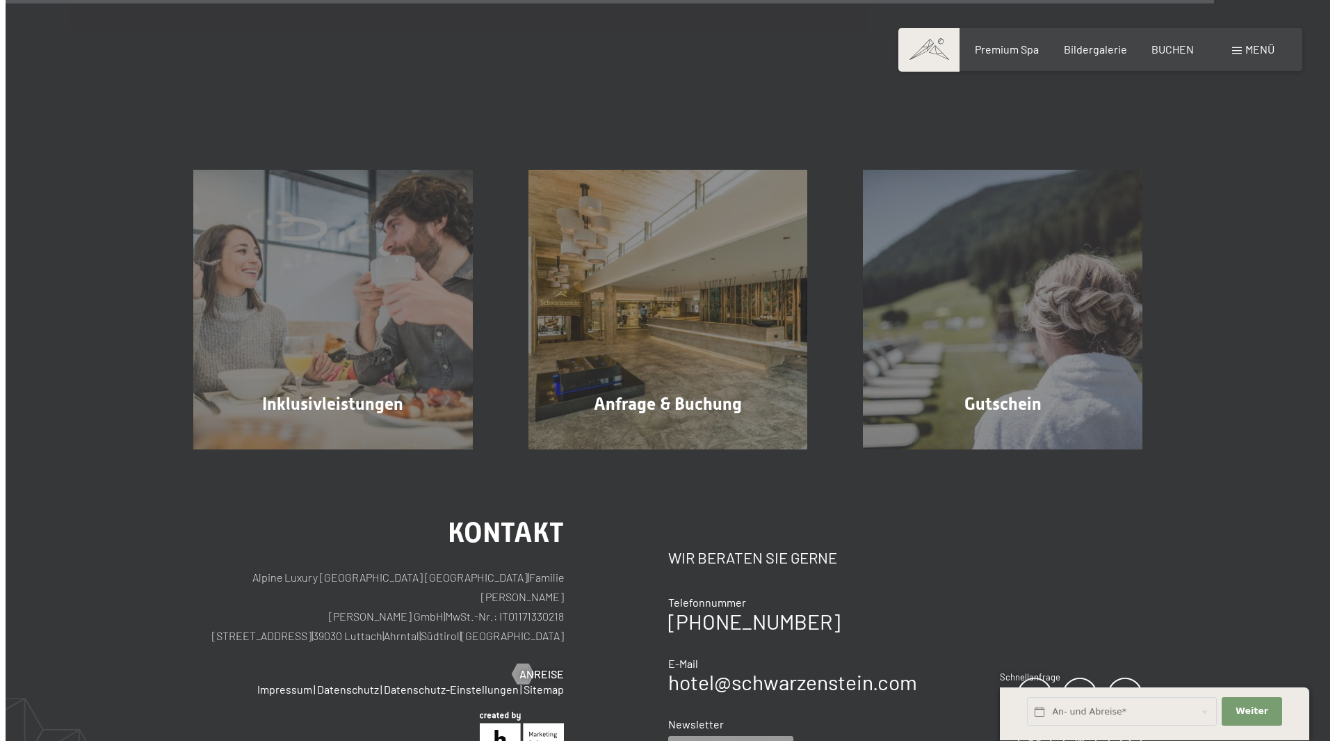
scroll to position [2504, 0]
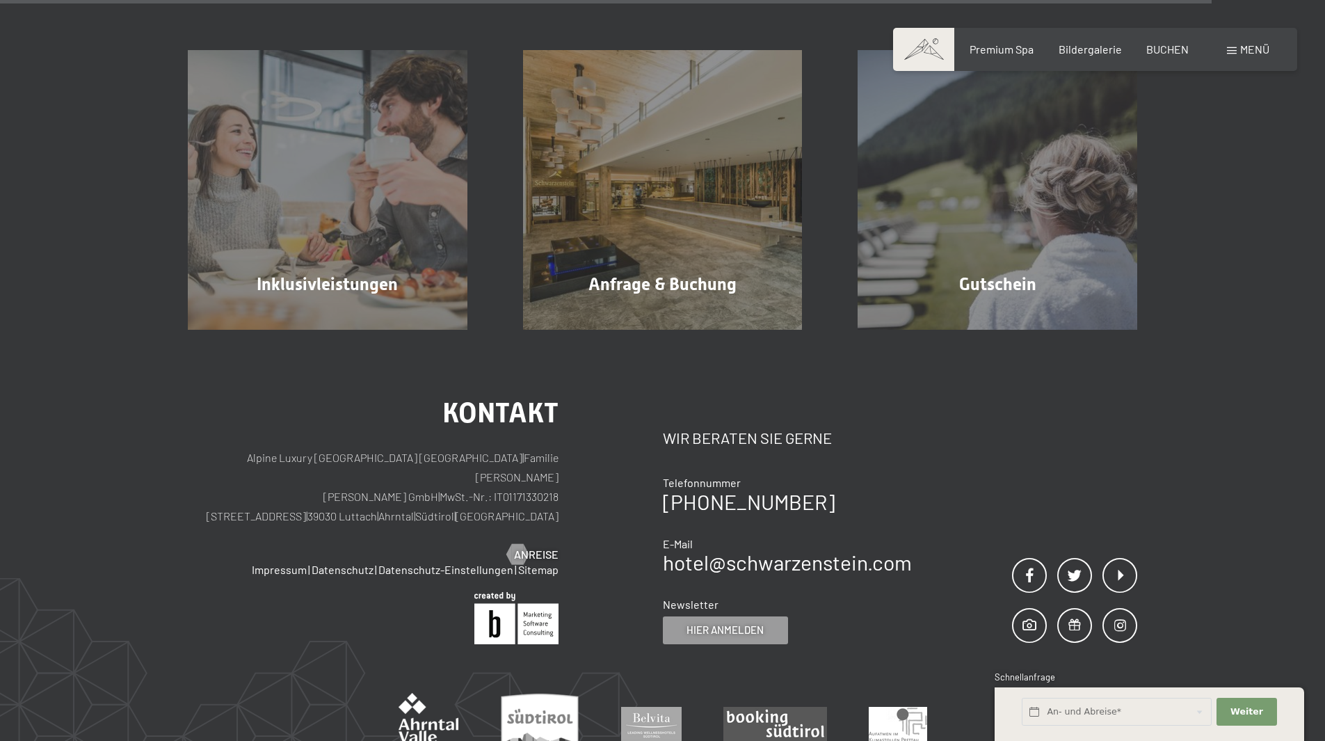
click at [1227, 57] on div "Menü" at bounding box center [1248, 49] width 42 height 15
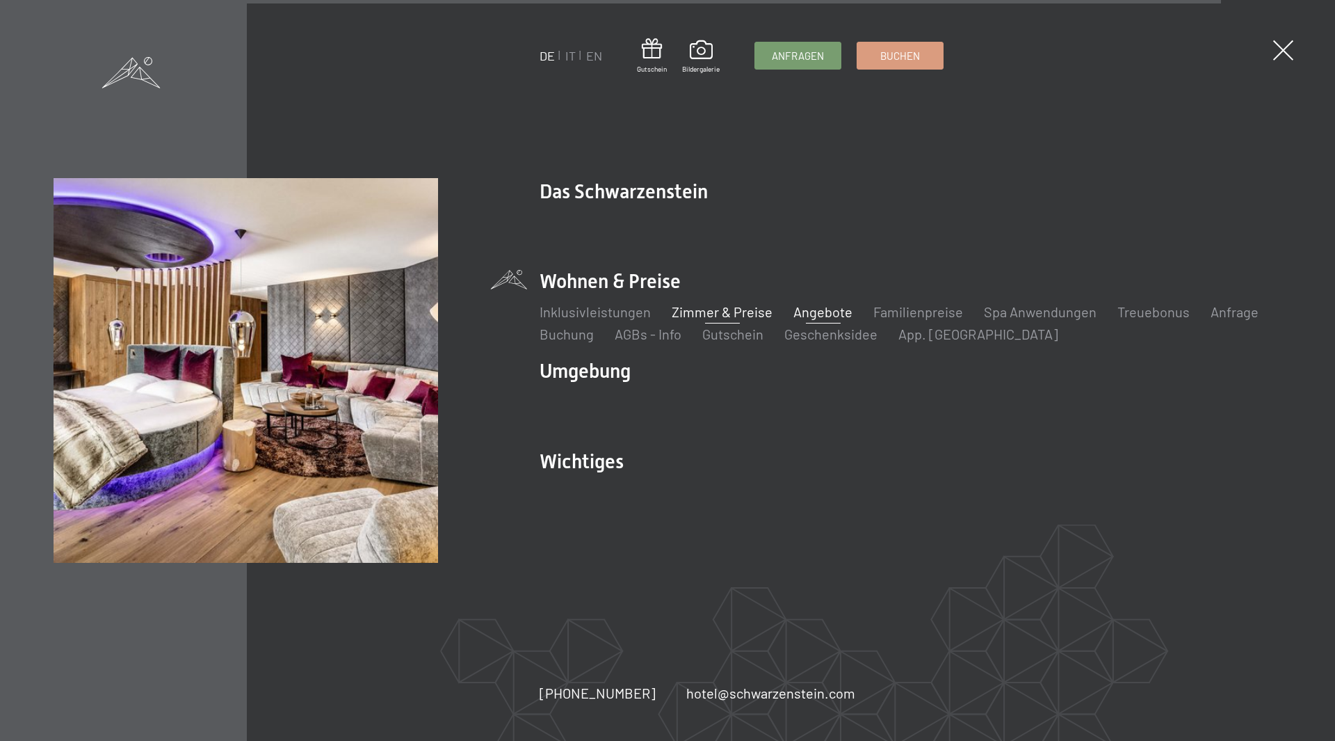
click at [701, 316] on link "Zimmer & Preise" at bounding box center [722, 311] width 101 height 17
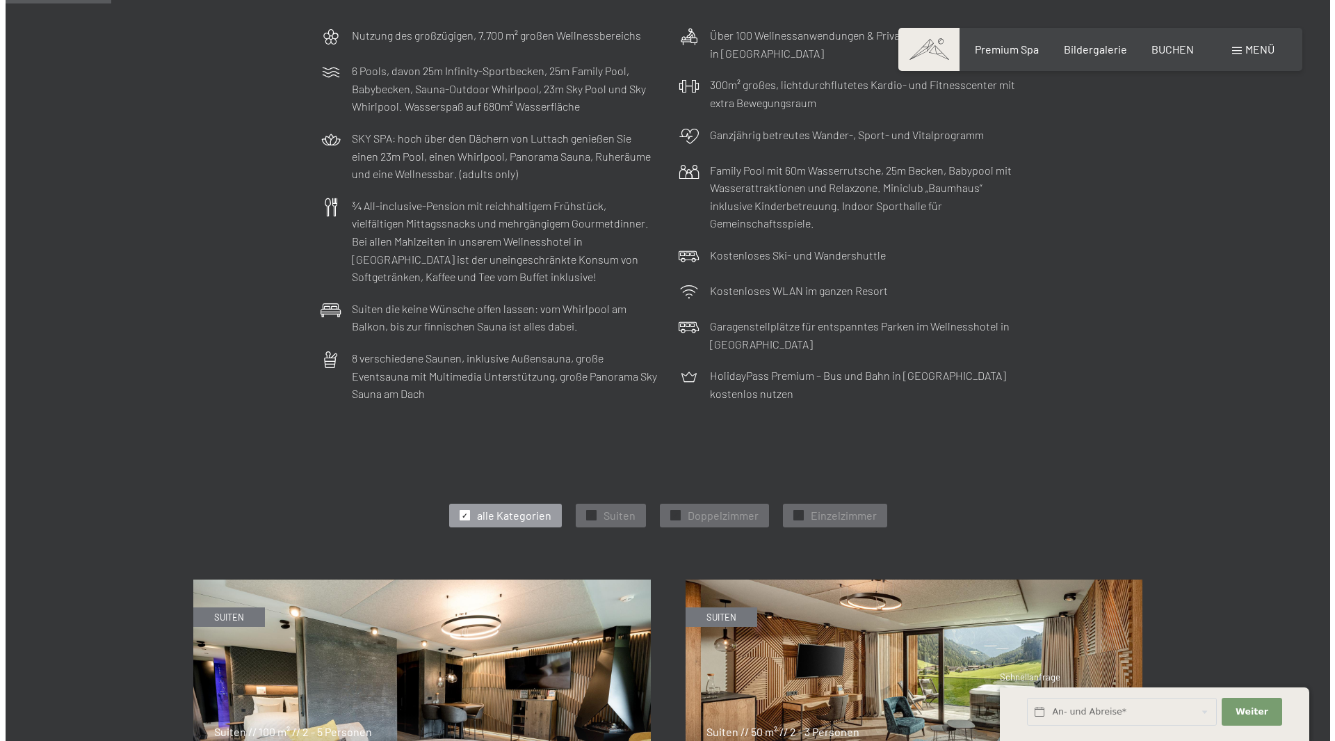
scroll to position [348, 0]
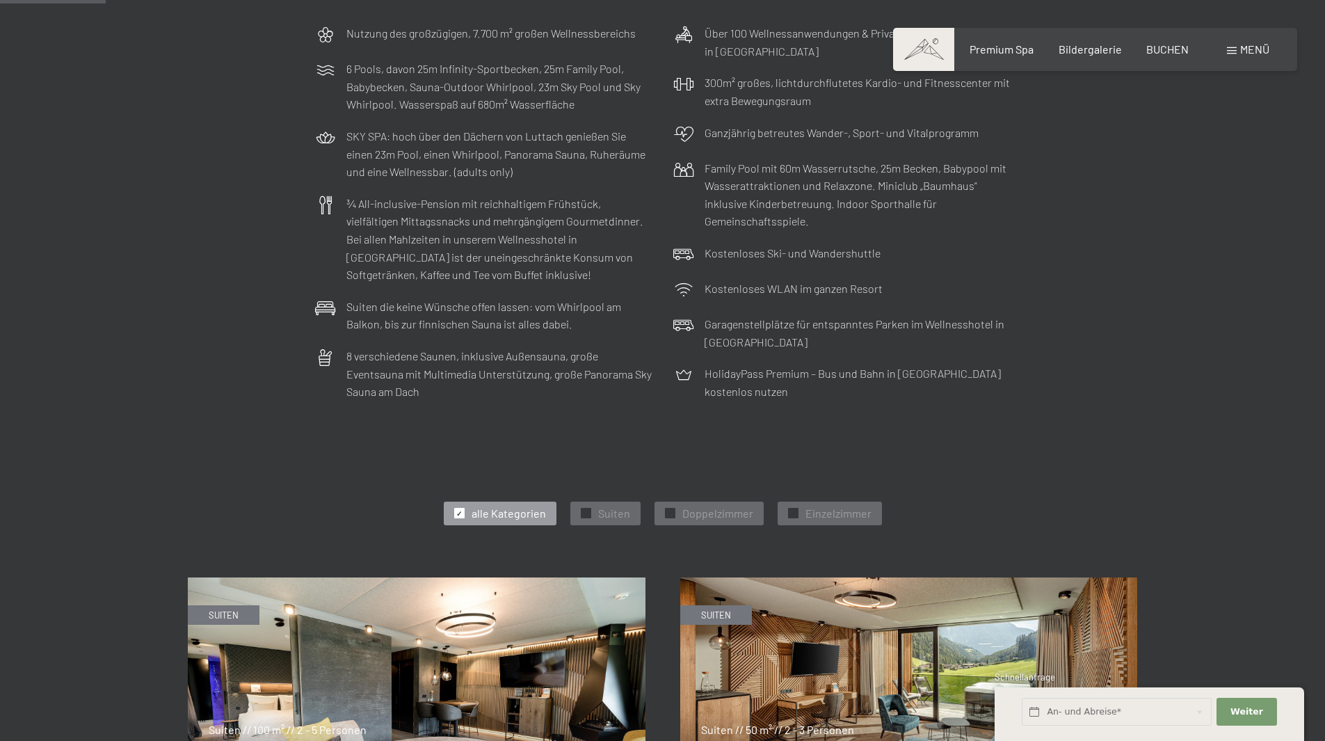
click at [1241, 47] on span "Menü" at bounding box center [1254, 48] width 29 height 13
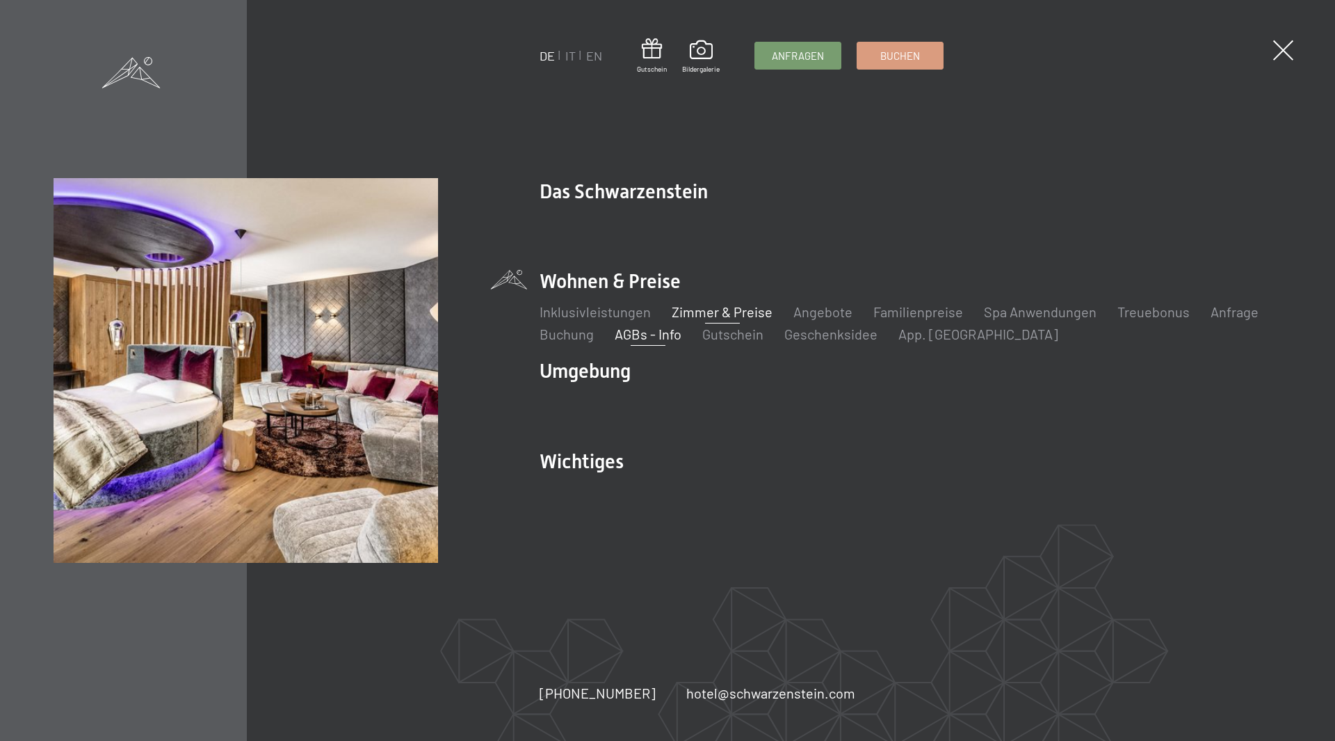
click at [652, 337] on link "AGBs - Info" at bounding box center [648, 333] width 67 height 17
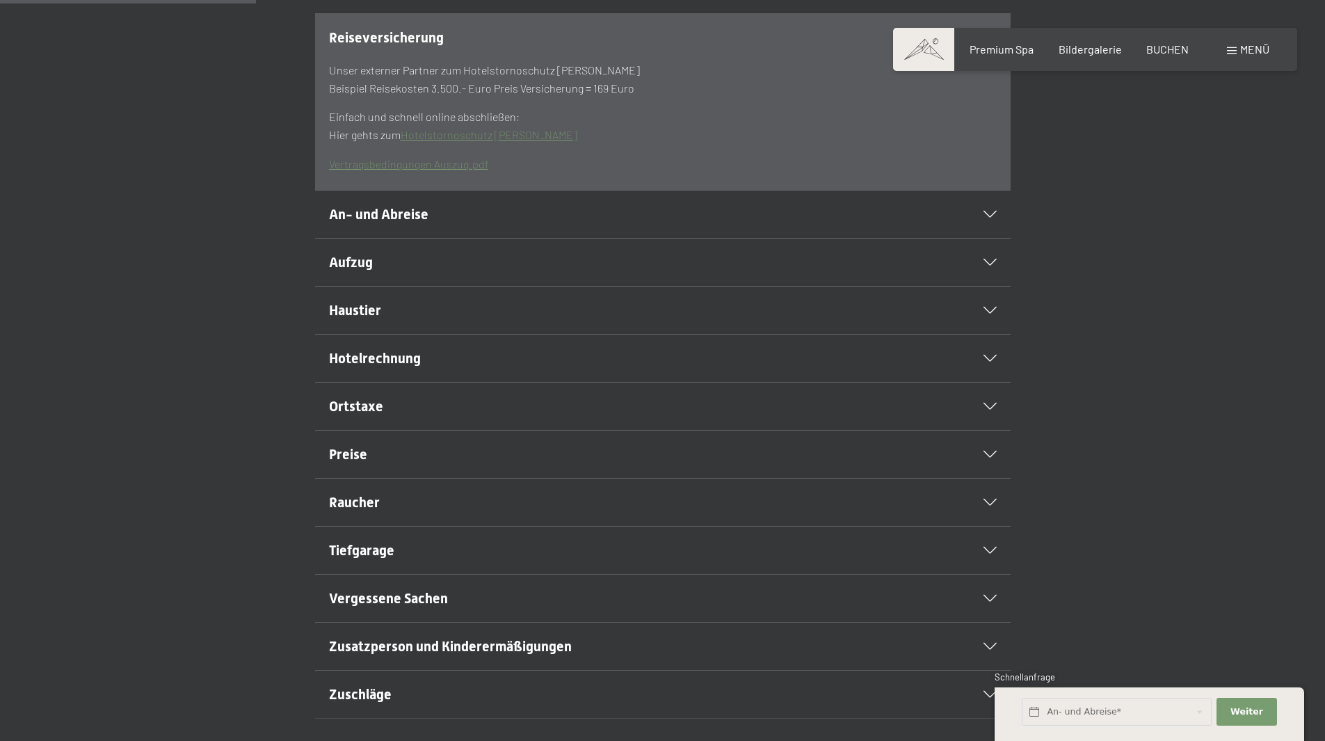
scroll to position [487, 0]
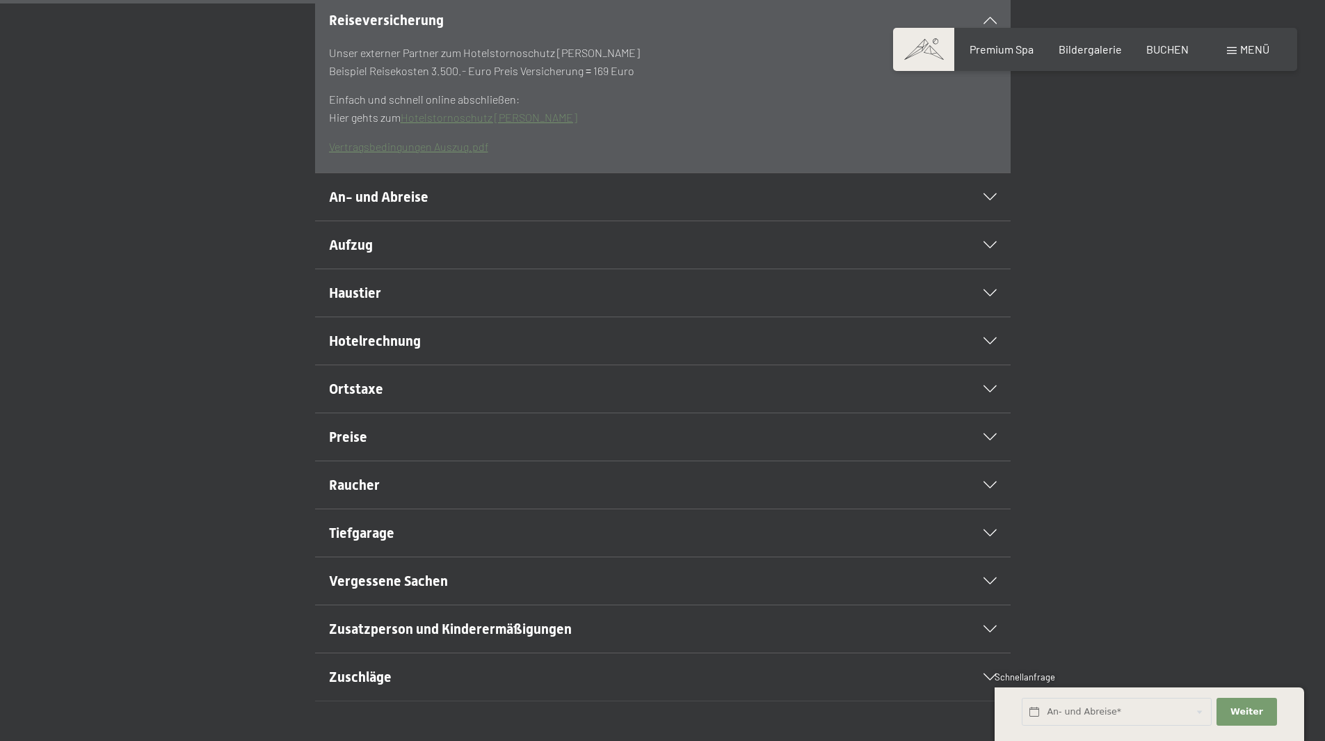
click at [625, 220] on div "An- und Abreise" at bounding box center [663, 196] width 668 height 47
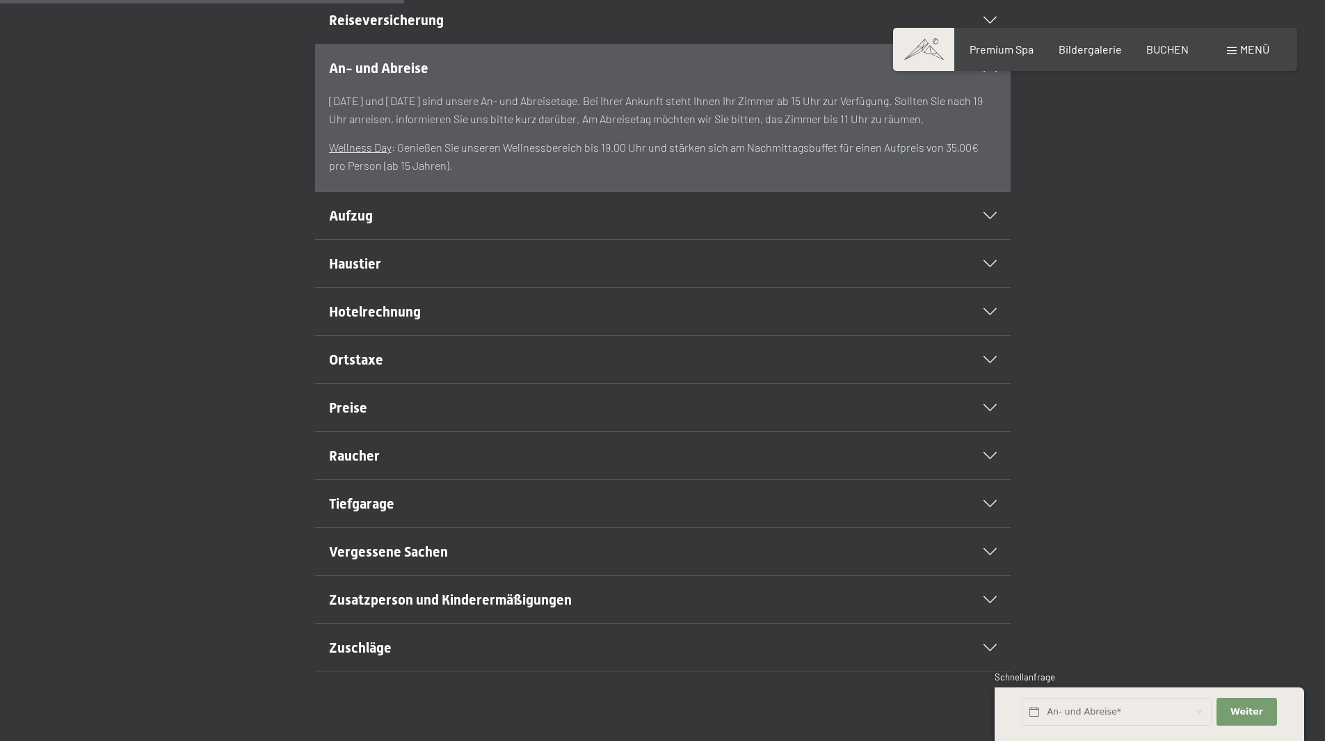
click at [958, 92] on div "An- und Abreise" at bounding box center [663, 68] width 668 height 47
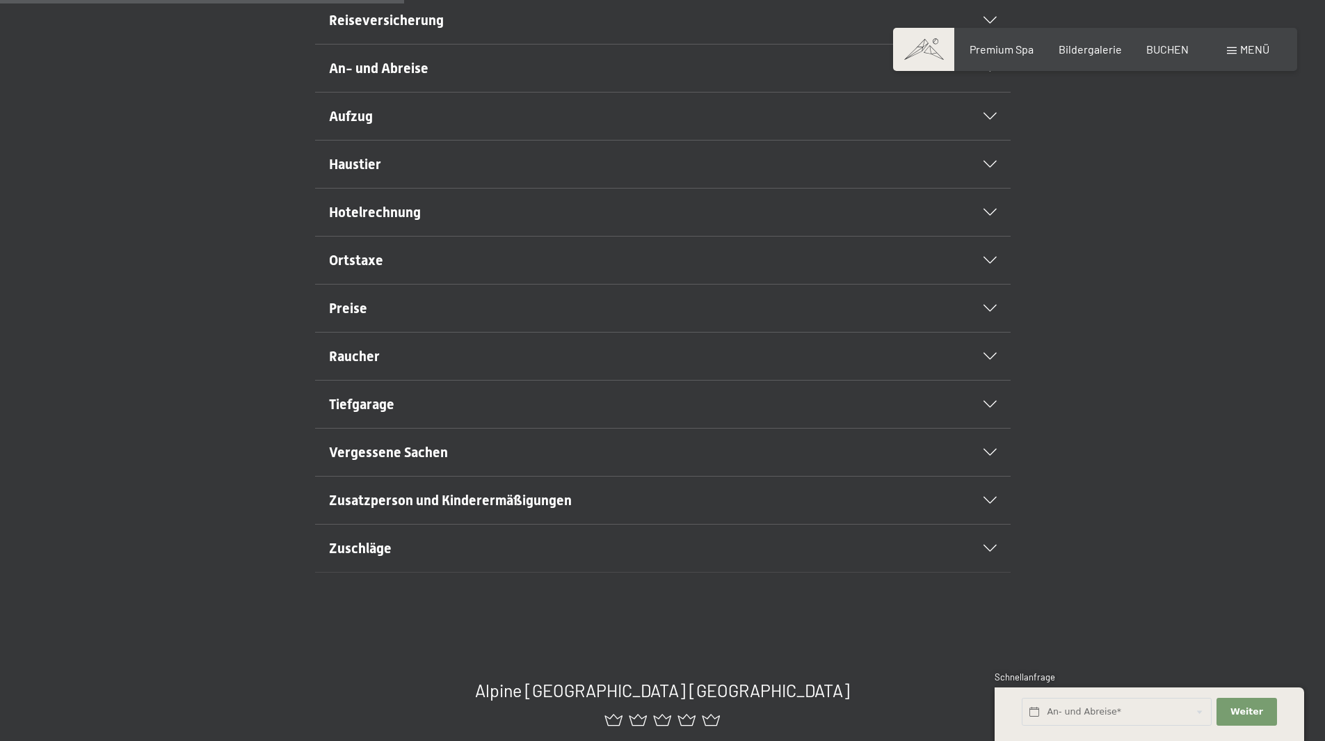
click at [736, 174] on h2 "Haustier" at bounding box center [629, 163] width 601 height 19
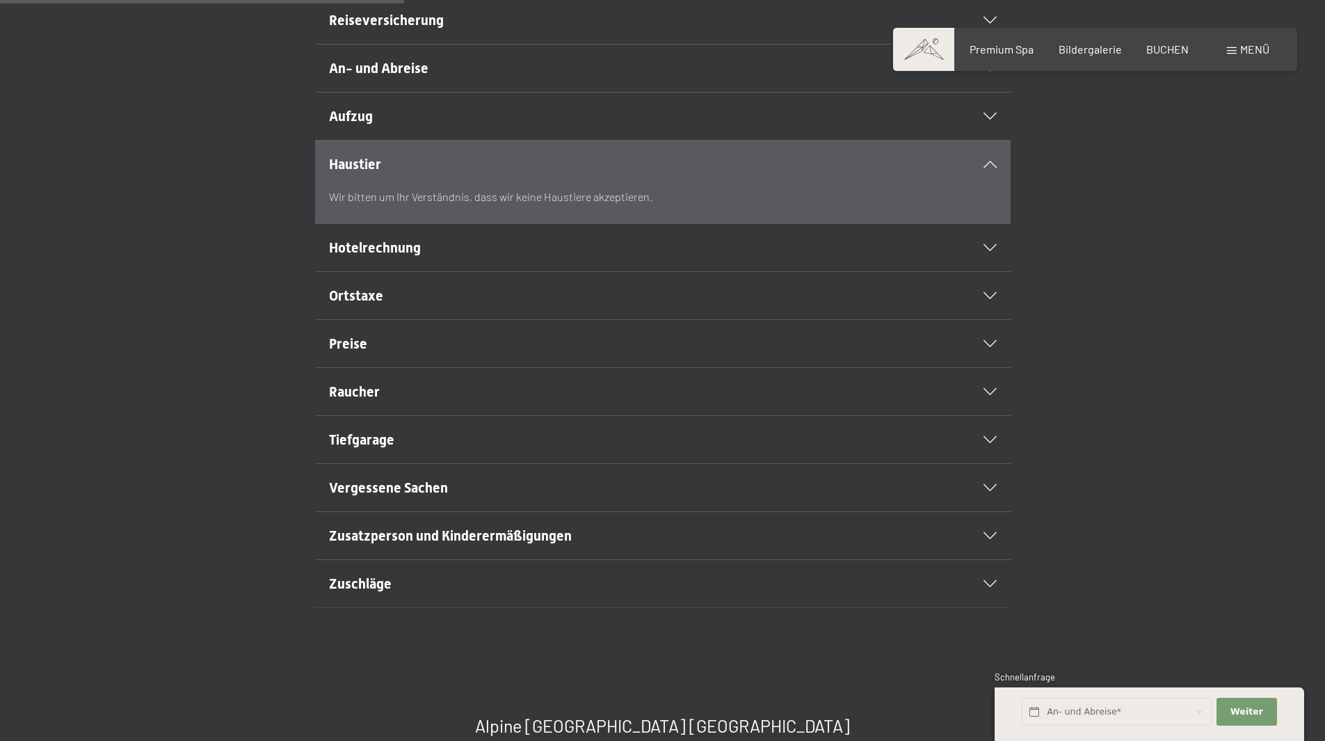
click at [756, 184] on div "Haustier" at bounding box center [663, 163] width 668 height 47
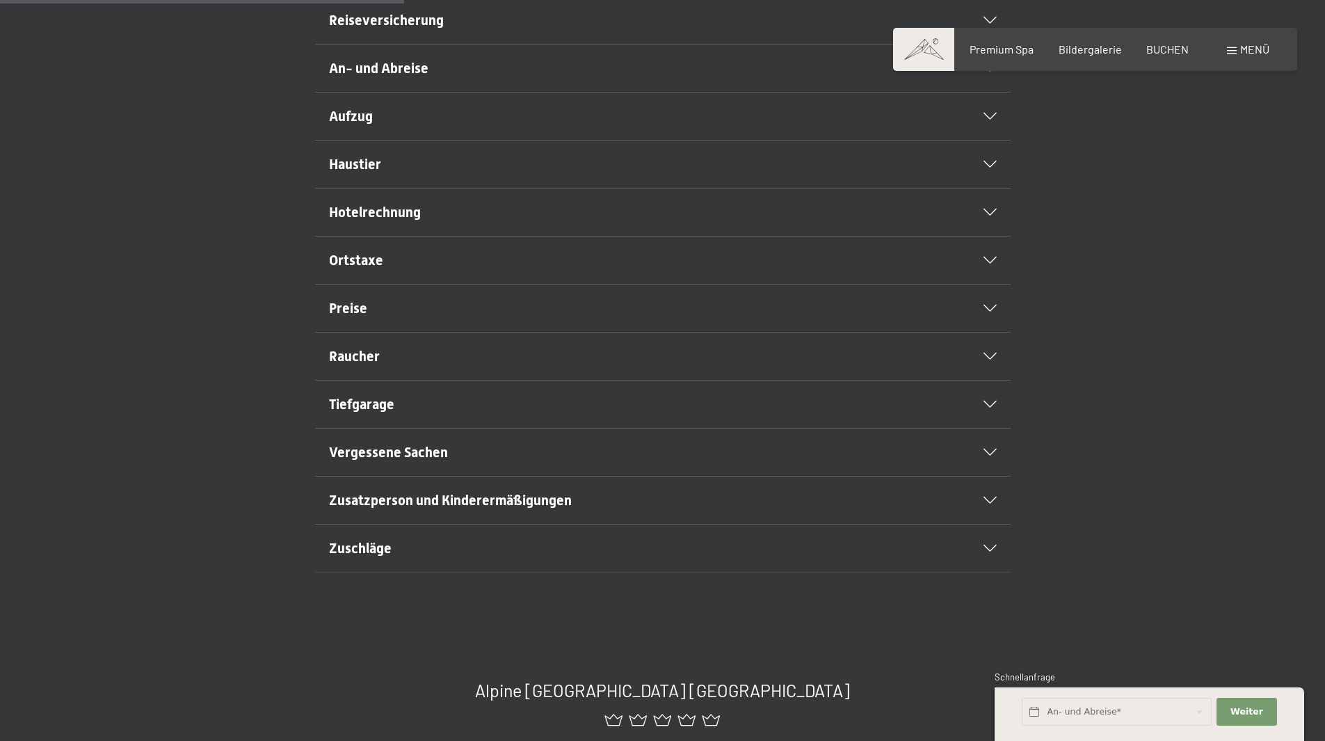
click at [794, 138] on div "Aufzug" at bounding box center [663, 115] width 668 height 47
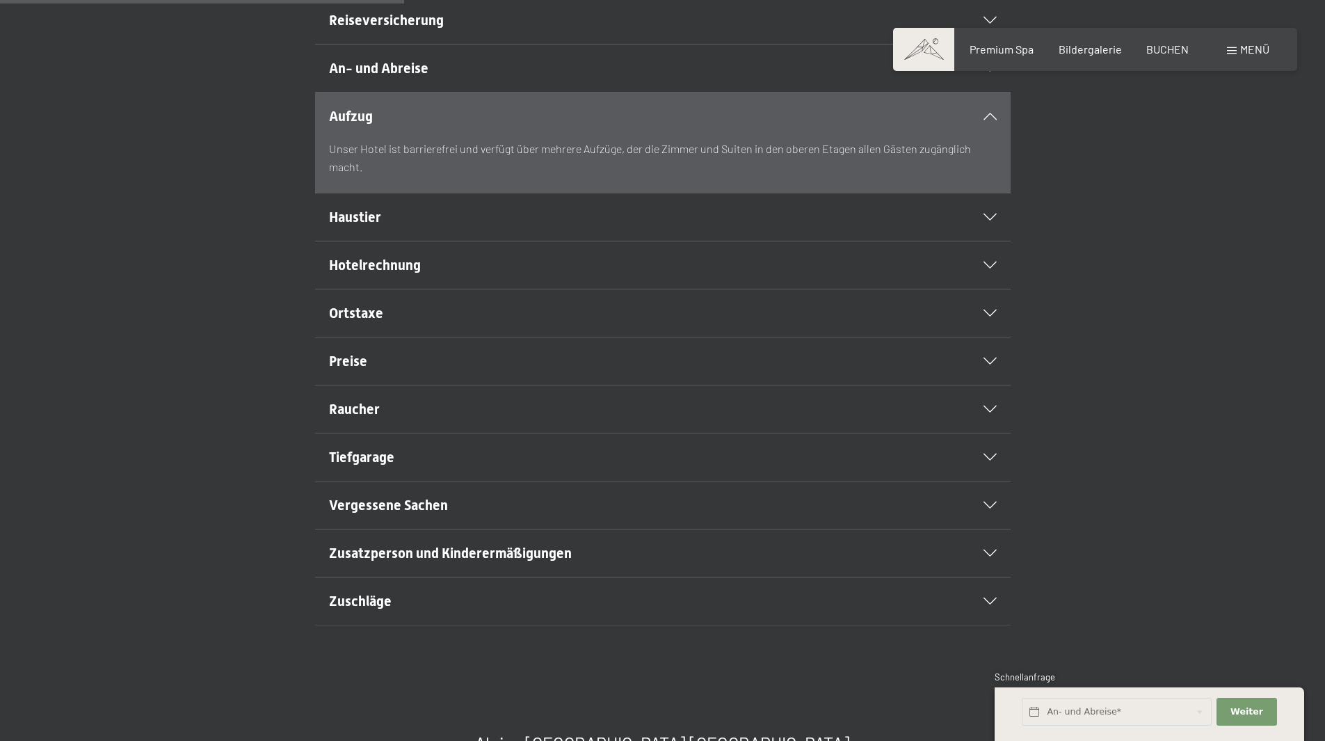
click at [794, 138] on div "Aufzug" at bounding box center [663, 115] width 668 height 47
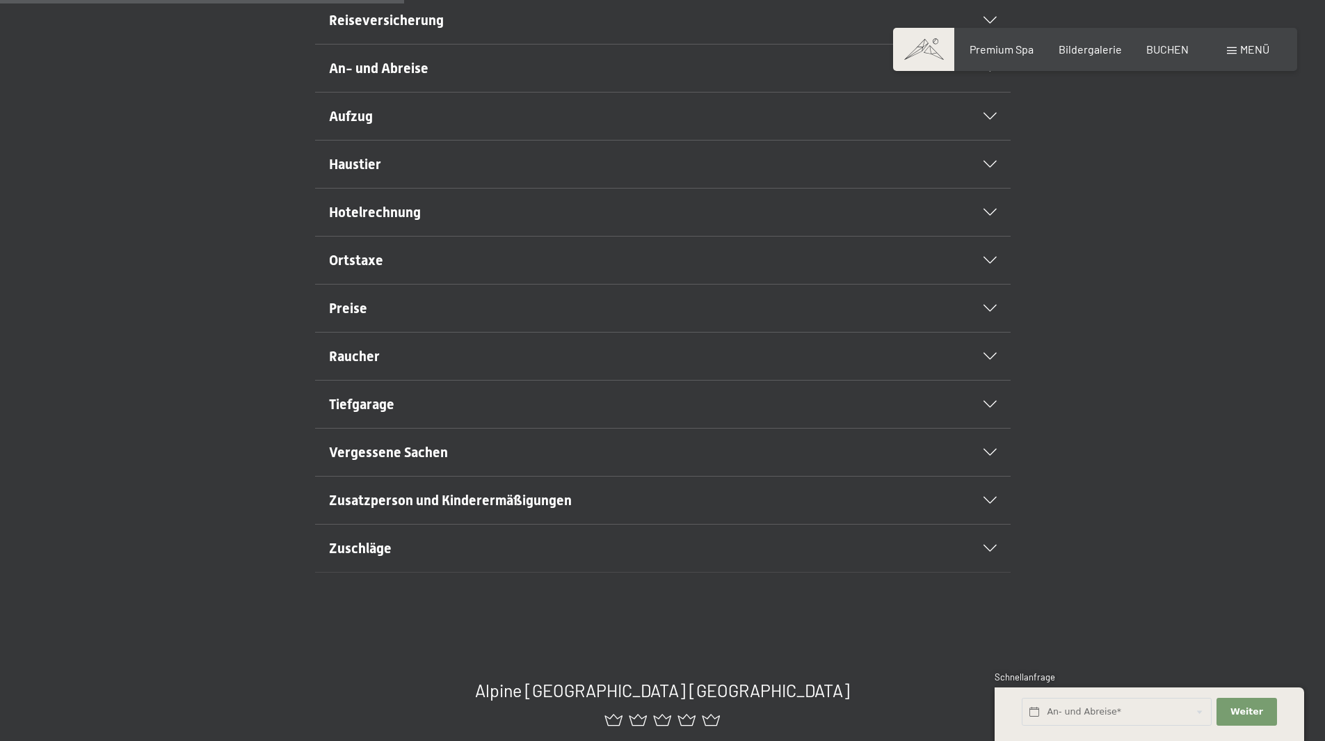
click at [604, 330] on div "Preise" at bounding box center [663, 307] width 668 height 47
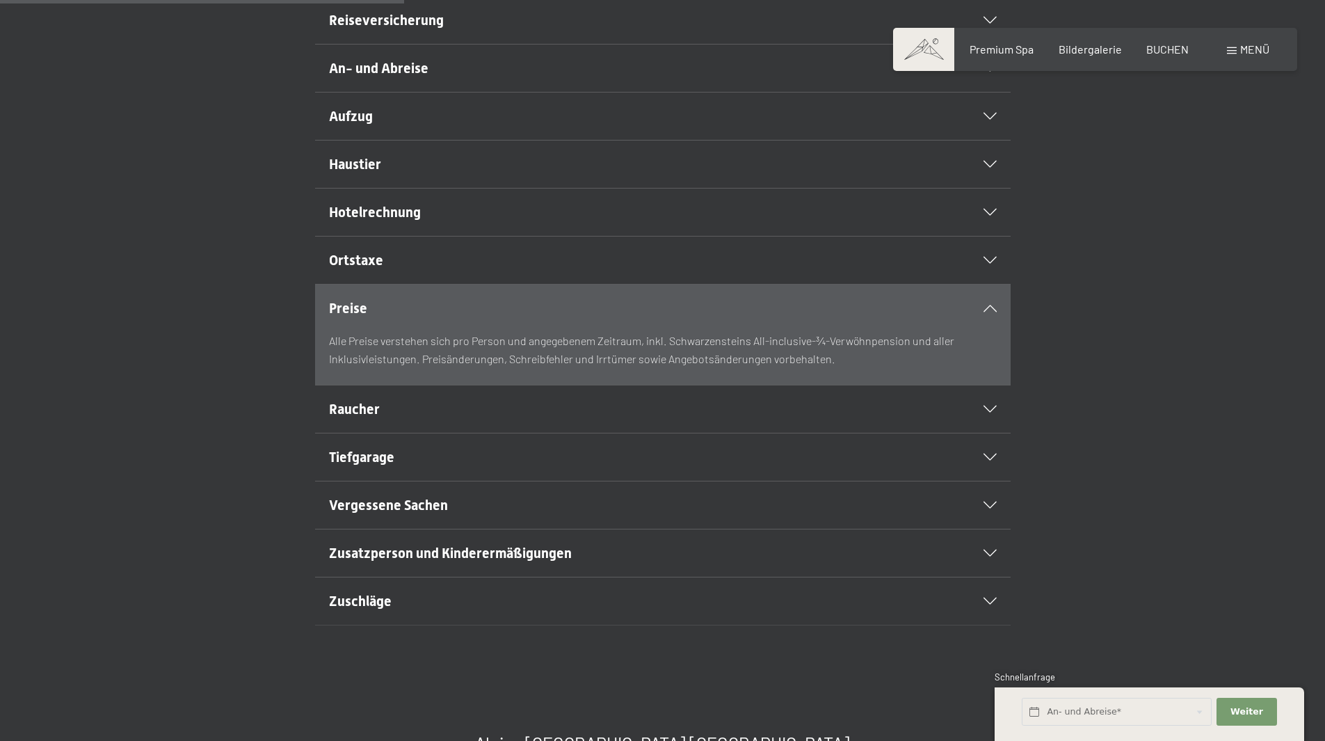
click at [877, 318] on h2 "Preise" at bounding box center [629, 307] width 601 height 19
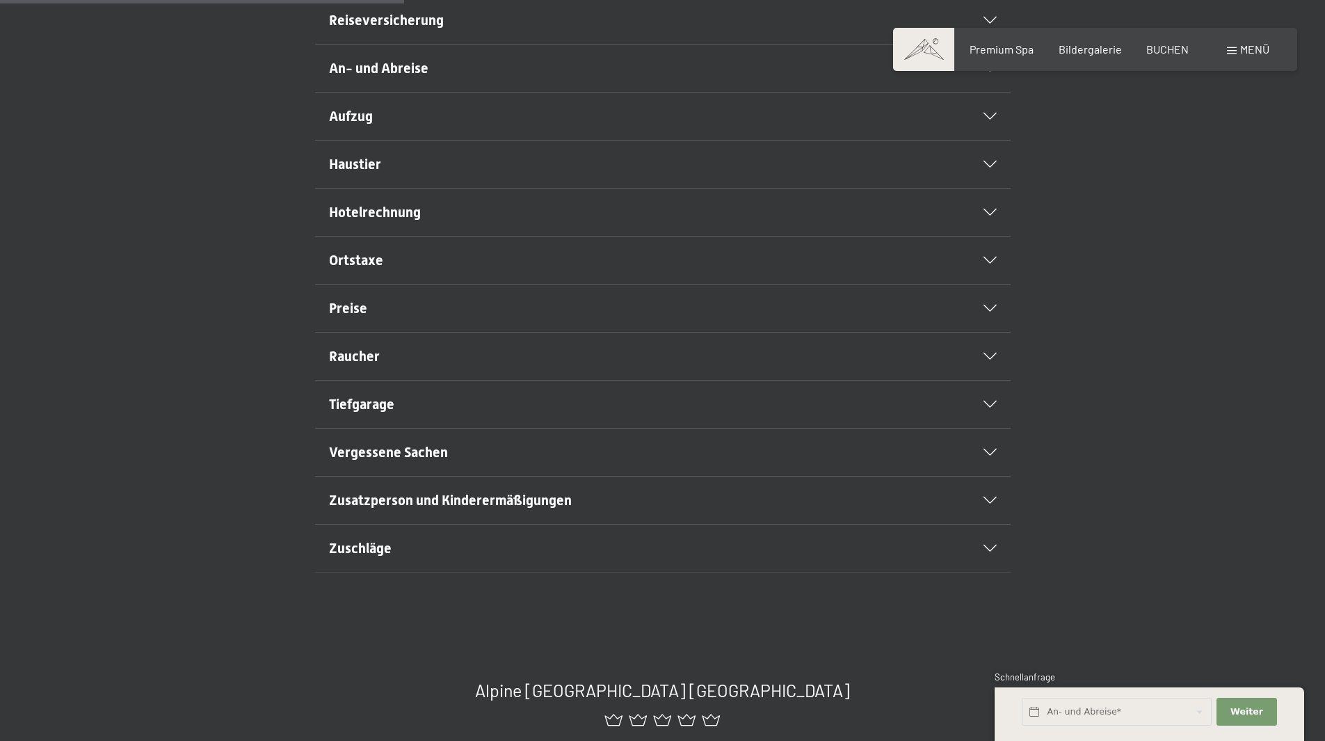
click at [630, 475] on div "Vergessene Sachen" at bounding box center [663, 451] width 668 height 47
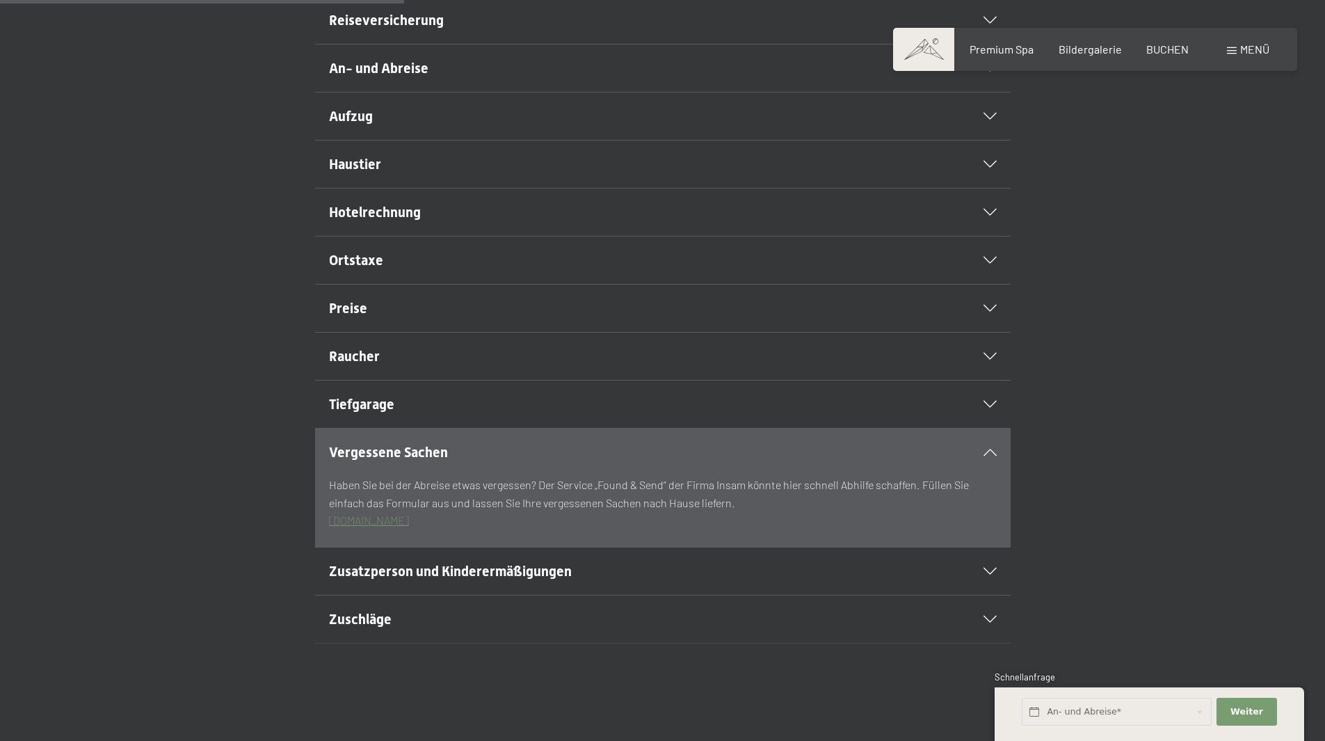
click at [630, 475] on div "Vergessene Sachen" at bounding box center [663, 451] width 668 height 47
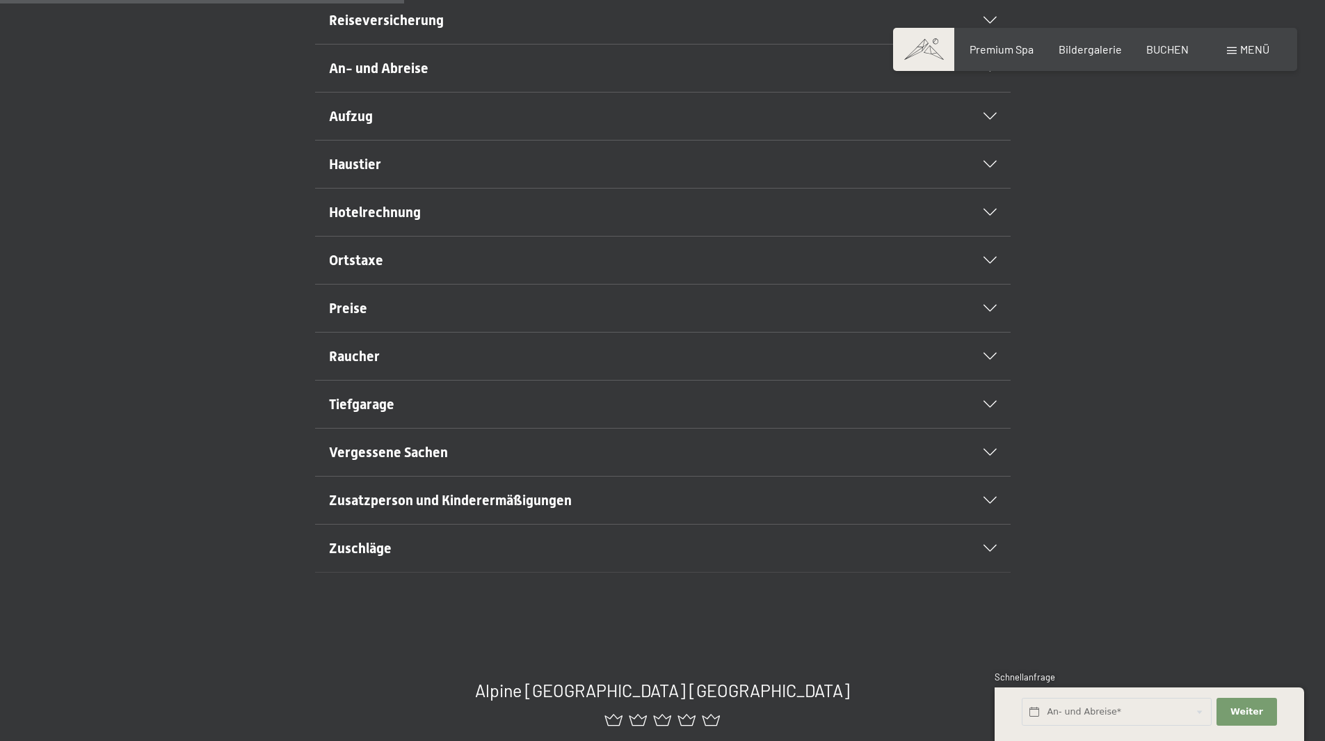
click at [577, 569] on div "Zuschläge" at bounding box center [663, 547] width 668 height 47
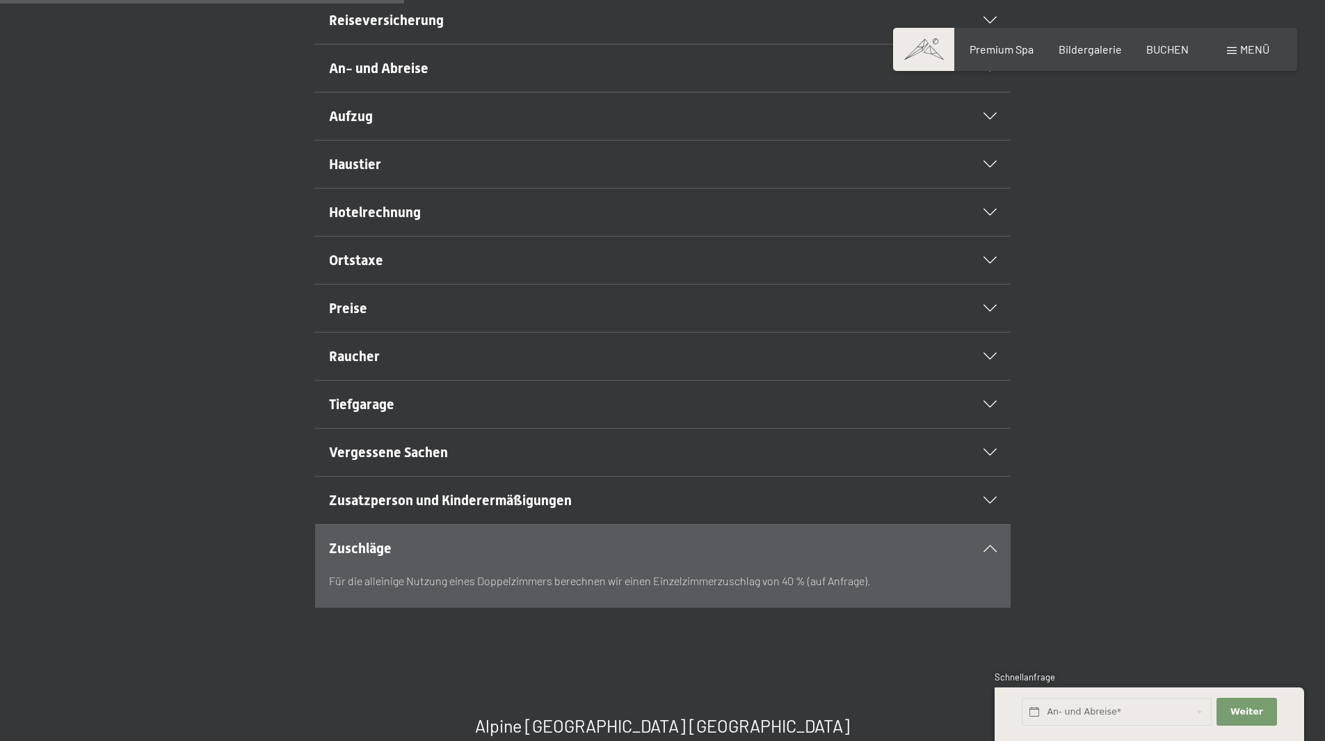
click at [577, 569] on div "Zuschläge" at bounding box center [663, 547] width 668 height 47
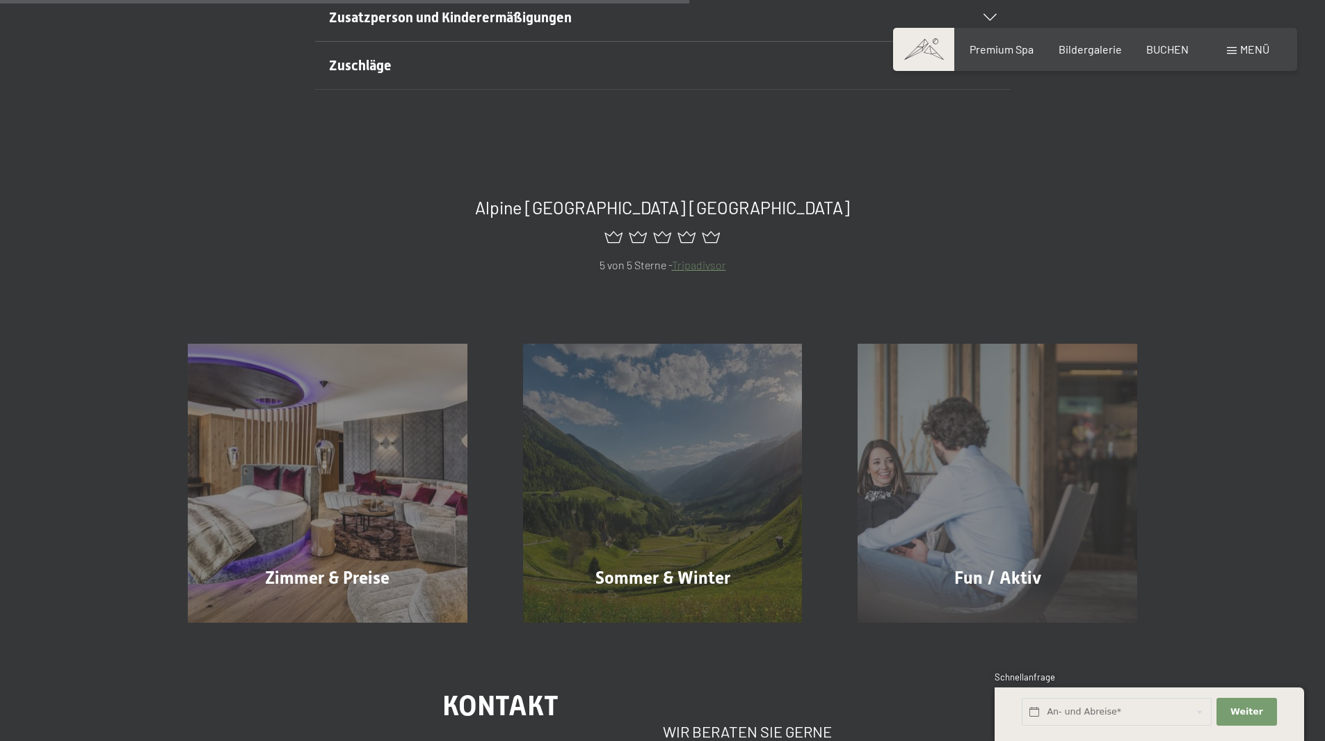
scroll to position [974, 0]
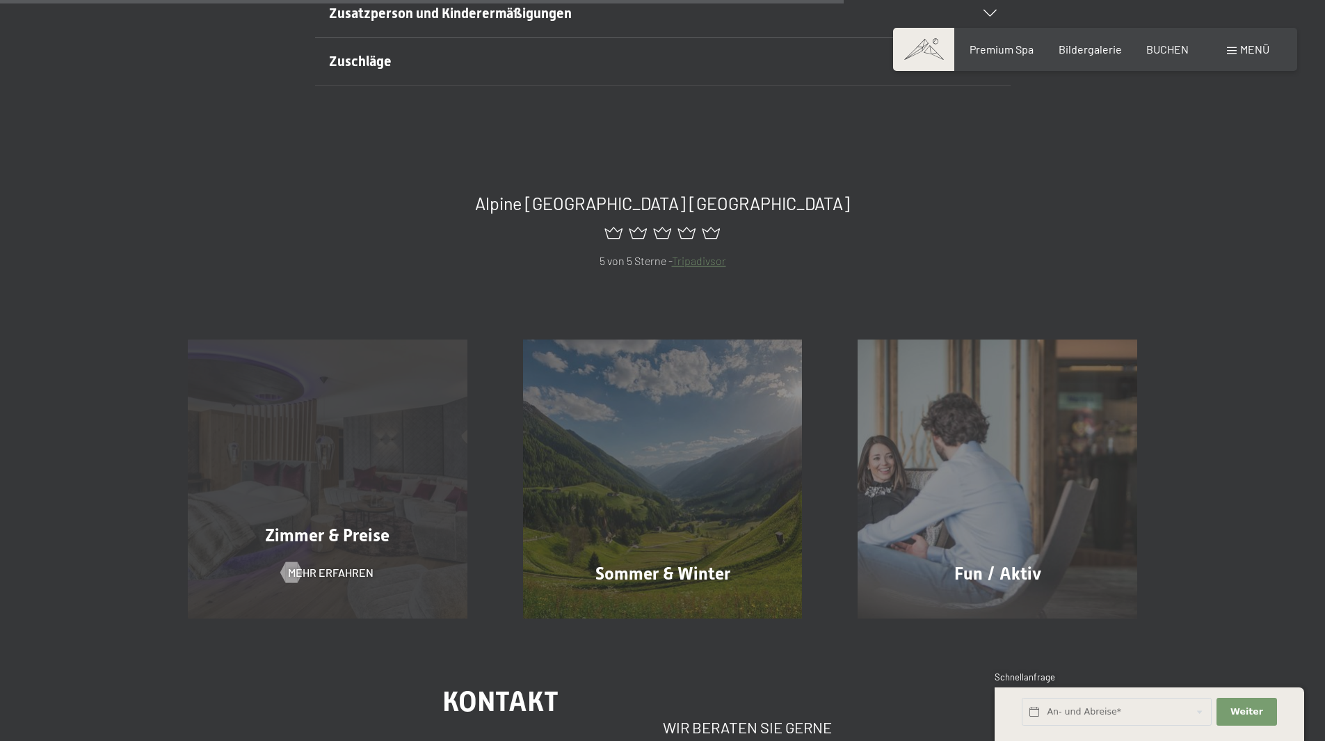
click at [394, 547] on div "Zimmer & Preise" at bounding box center [327, 535] width 335 height 24
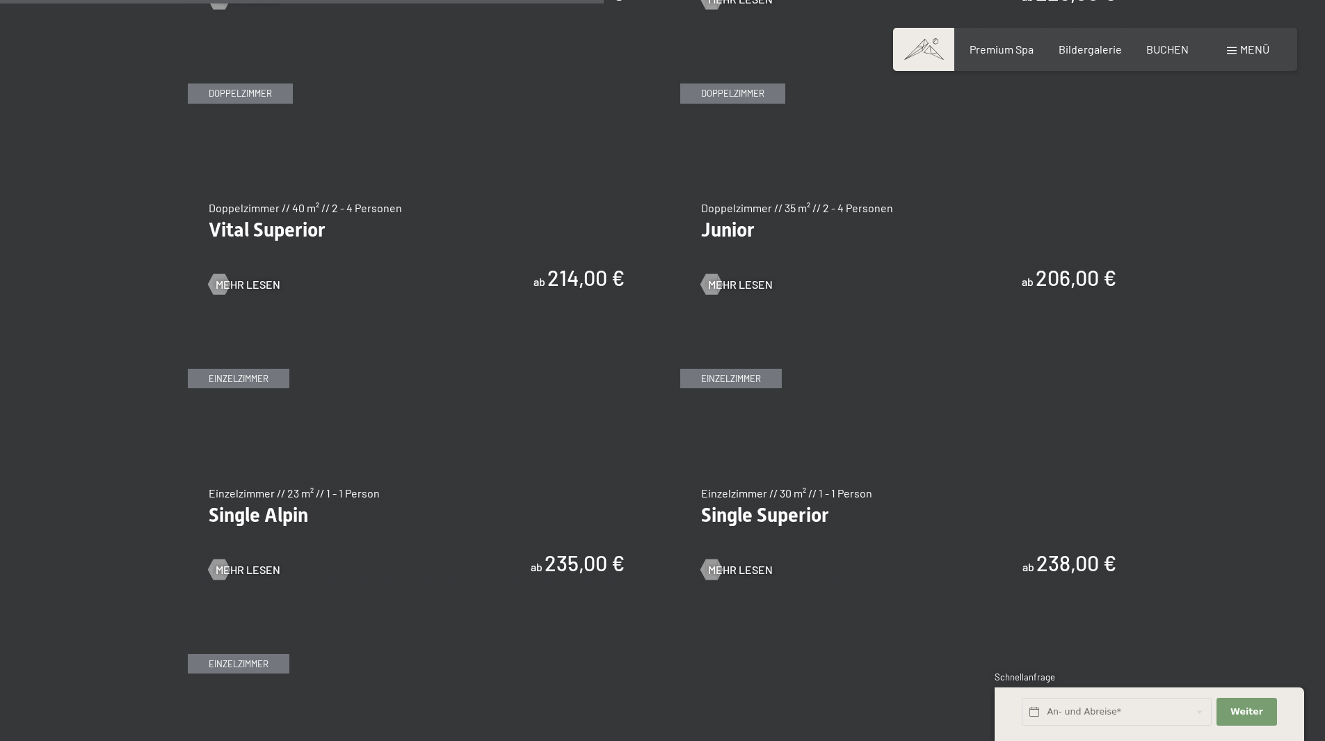
scroll to position [2017, 0]
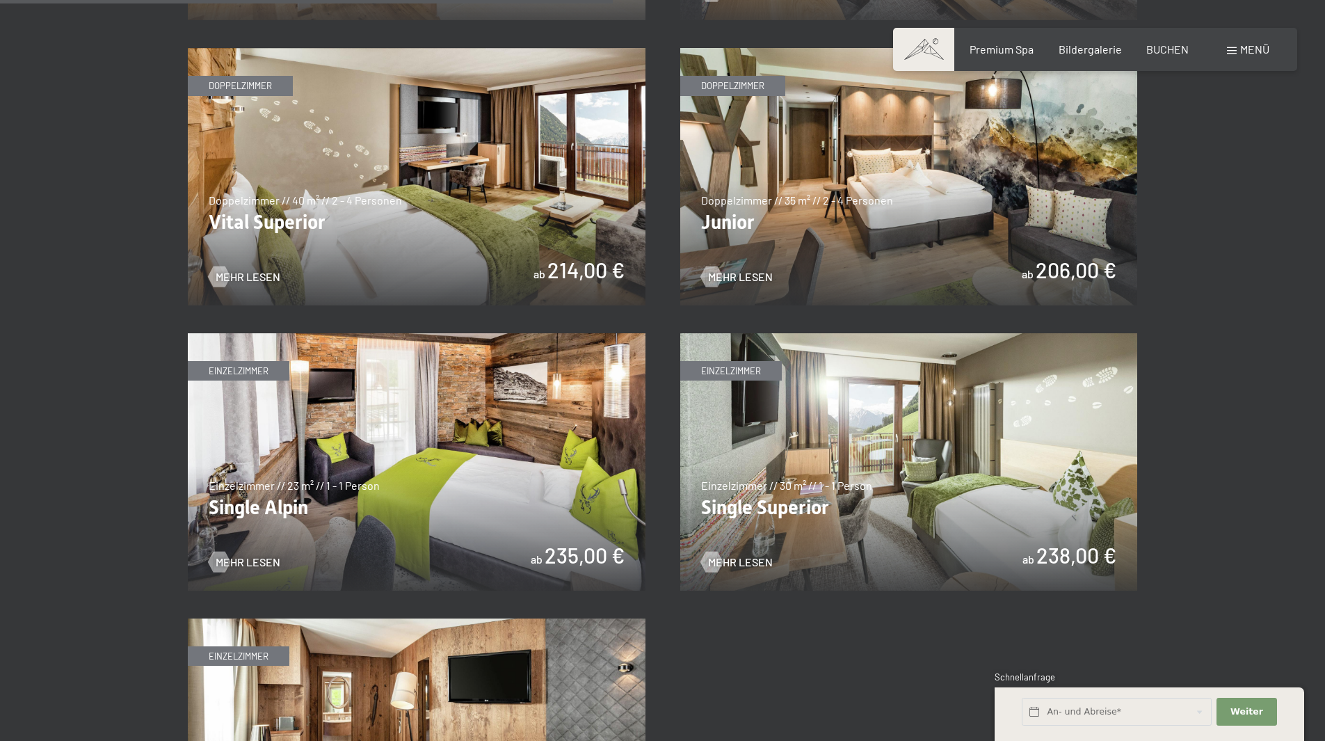
click at [1083, 283] on img at bounding box center [909, 176] width 458 height 257
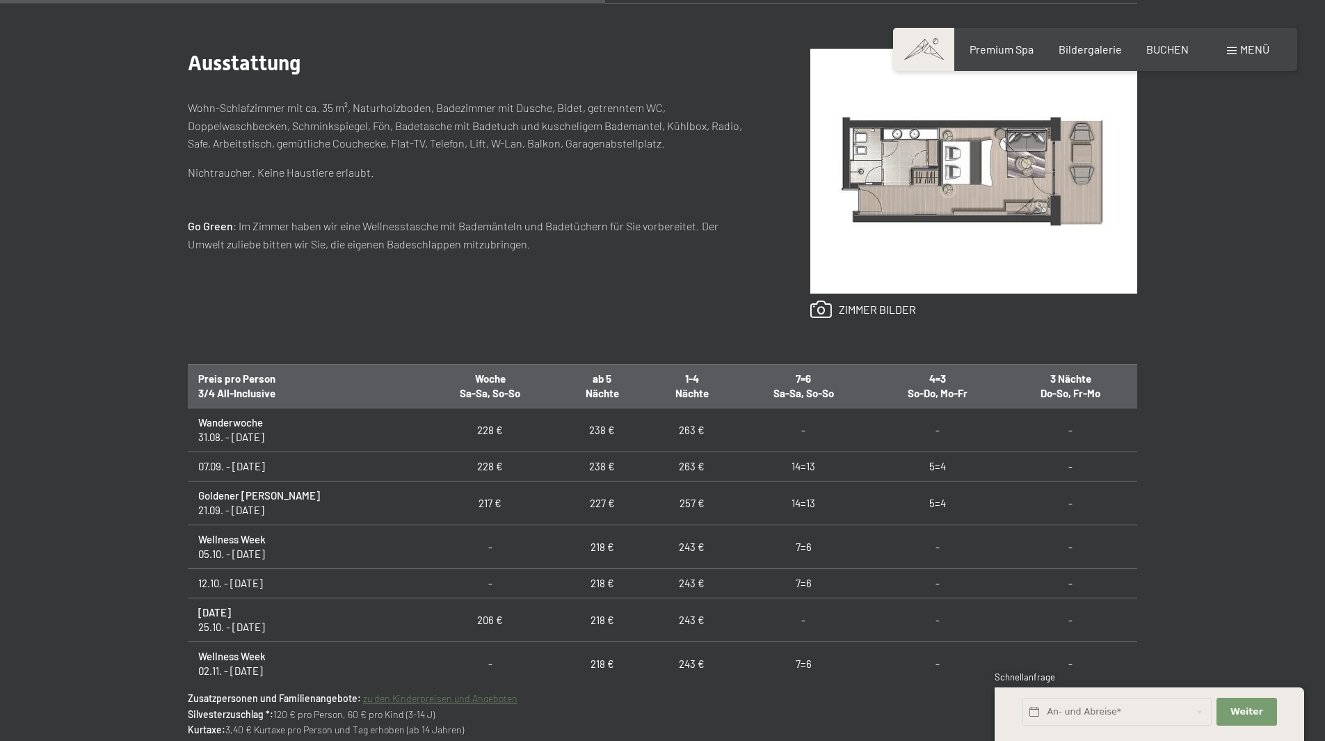
scroll to position [835, 0]
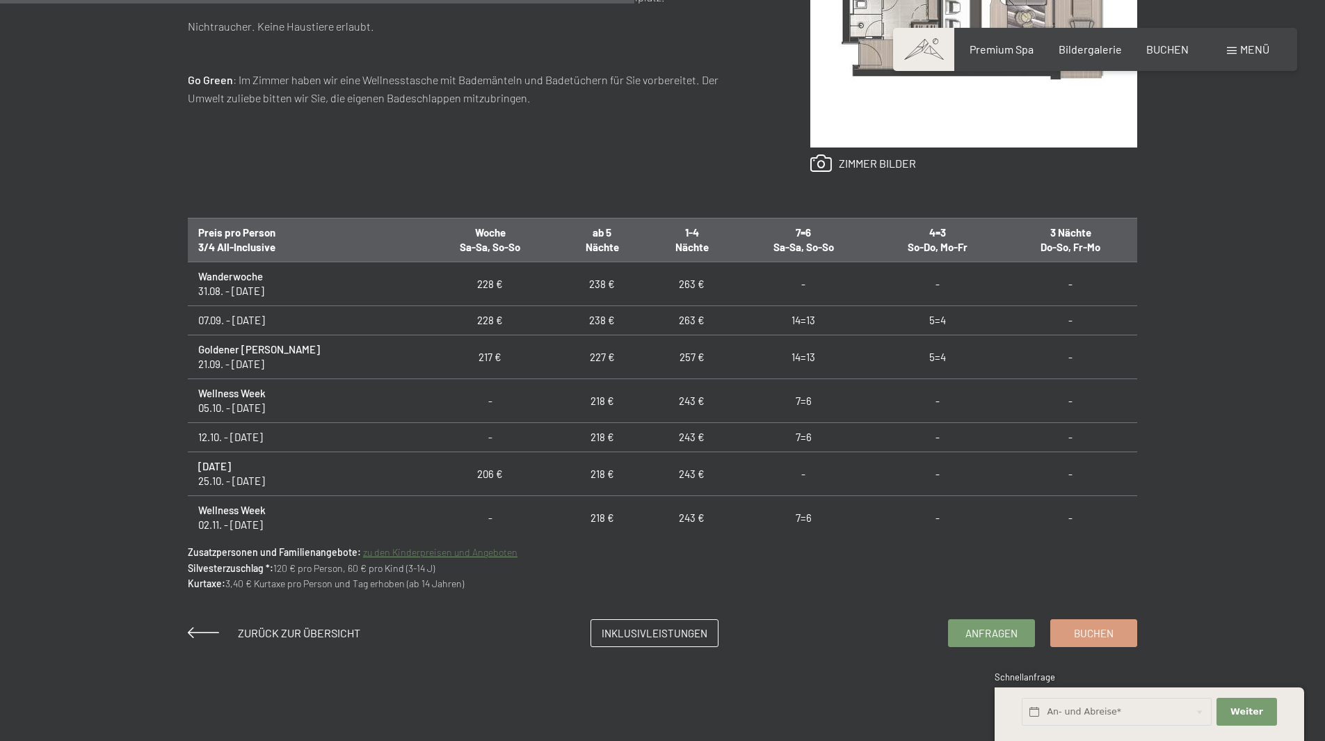
click at [424, 472] on td "206 €" at bounding box center [490, 474] width 134 height 44
click at [247, 477] on td "[DATE] 25.10. - [DATE]" at bounding box center [305, 474] width 235 height 44
click at [1033, 709] on input "text" at bounding box center [1117, 712] width 190 height 29
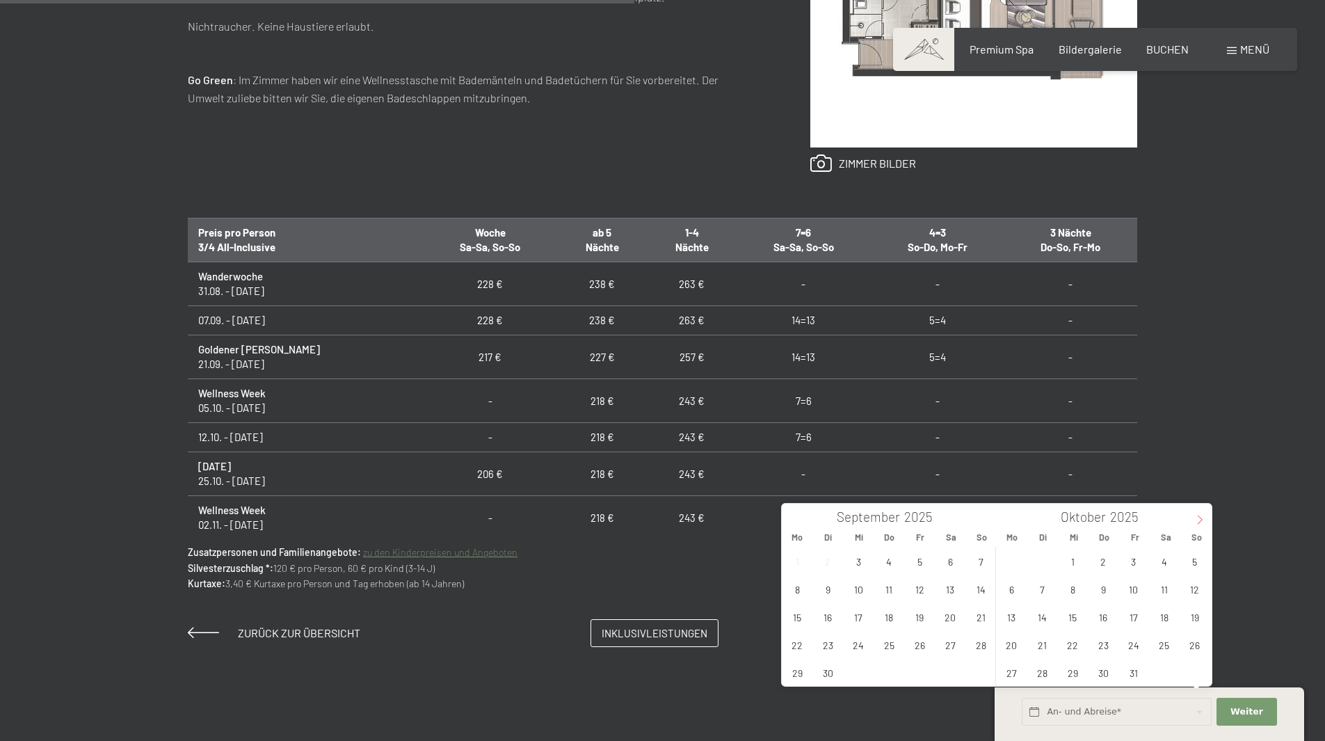
click at [1193, 522] on span at bounding box center [1200, 516] width 24 height 24
click at [1165, 561] on span "1" at bounding box center [1163, 560] width 27 height 27
click at [1199, 559] on span "2" at bounding box center [1194, 560] width 27 height 27
type input "[DATE] - So. [DATE]"
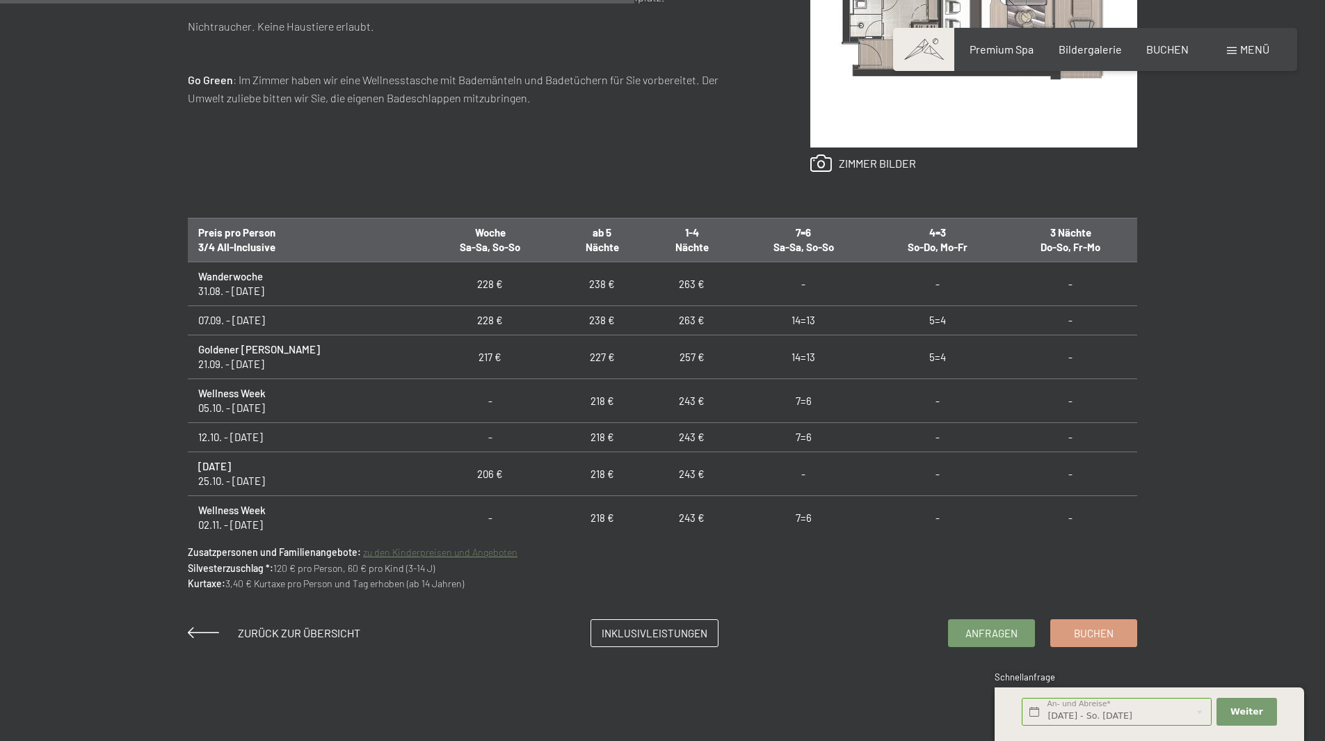
click at [1266, 584] on div "Anfragen Buchen Doppelzimmer // 35 m² // 2 - 4 Personen Junior ab 206,00 € Auss…" at bounding box center [662, 194] width 1325 height 905
